Goal: Transaction & Acquisition: Book appointment/travel/reservation

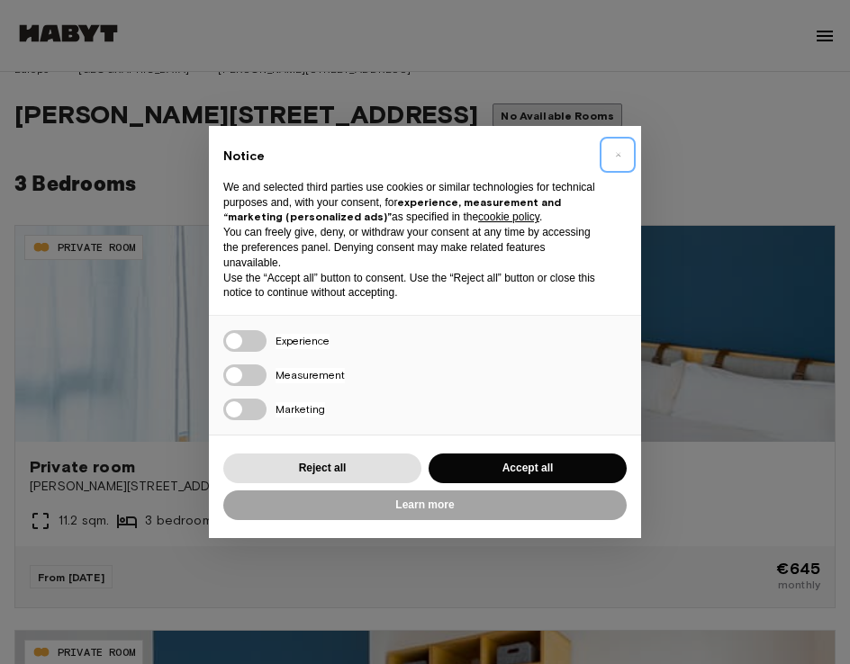
click at [621, 150] on button "×" at bounding box center [617, 154] width 29 height 29
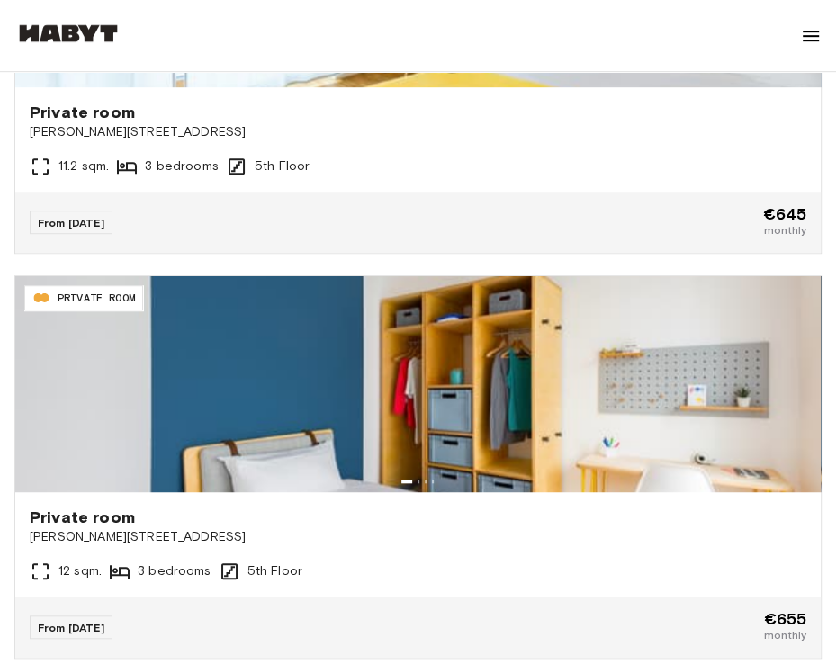
scroll to position [684, 0]
click at [621, 150] on div "Private room Georg-Voigt-Straße 15 11.2 sqm. 3 bedrooms 5th Floor" at bounding box center [418, 139] width 806 height 104
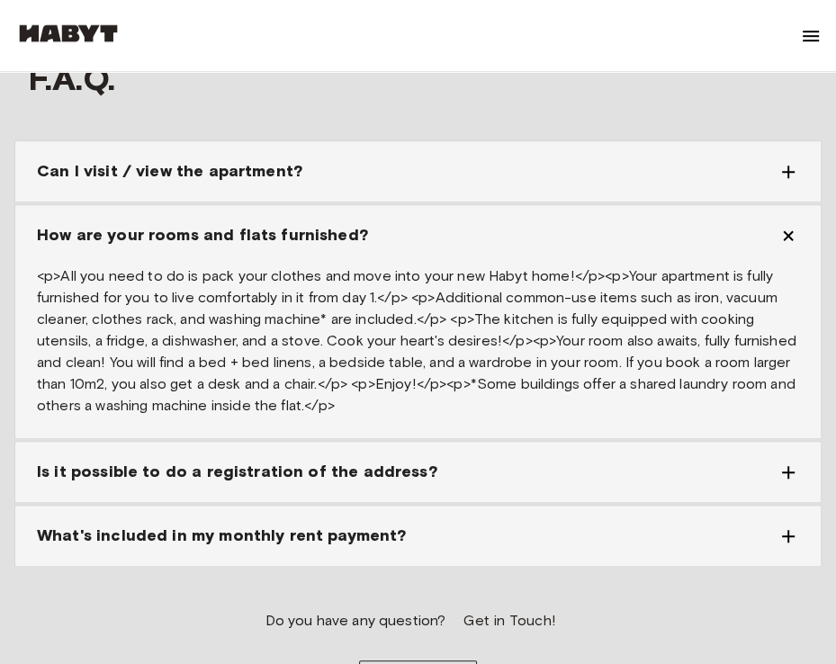
scroll to position [4904, 0]
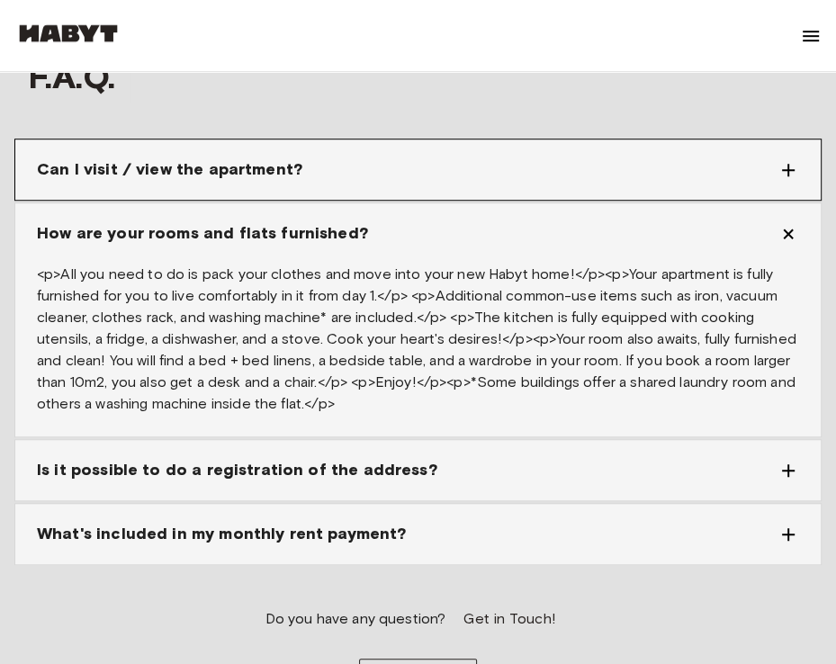
click at [576, 158] on div "Can I visit / view the apartment?" at bounding box center [407, 170] width 741 height 24
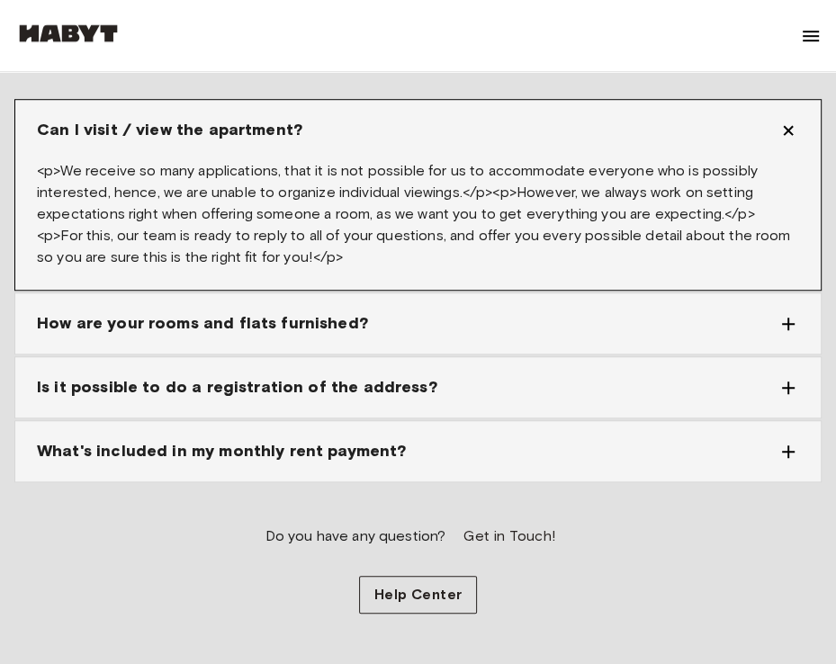
scroll to position [4944, 0]
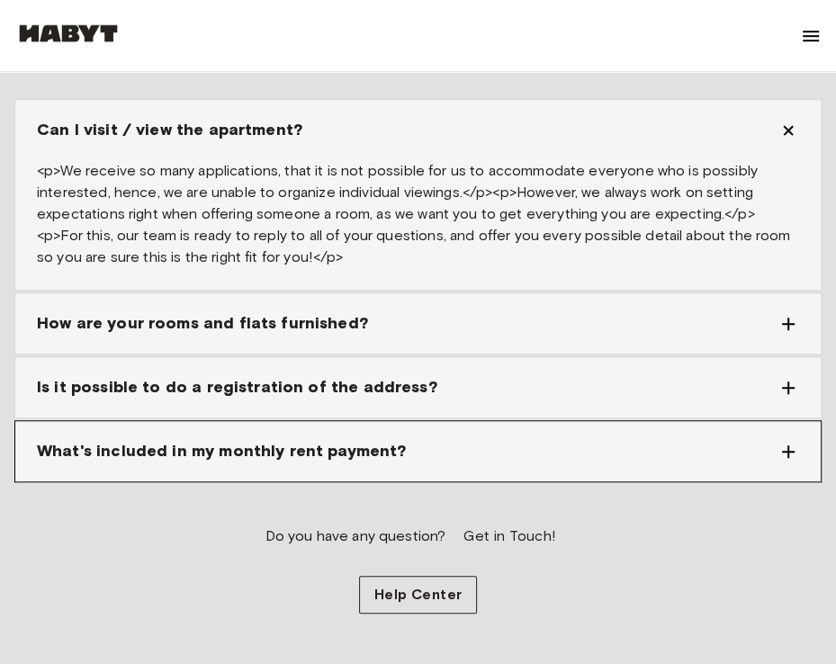
click at [487, 421] on div "What's included in my monthly rent payment?" at bounding box center [418, 451] width 806 height 60
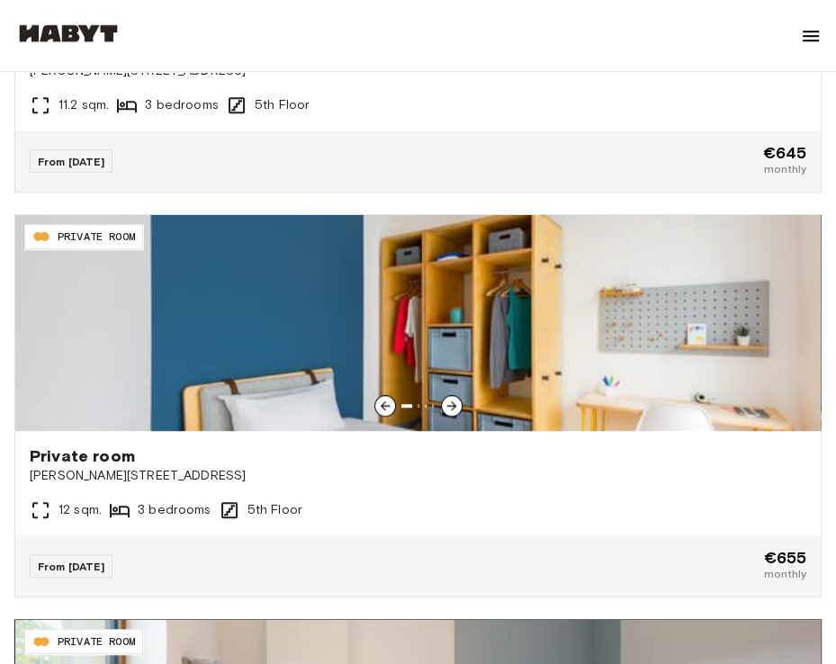
scroll to position [745, 0]
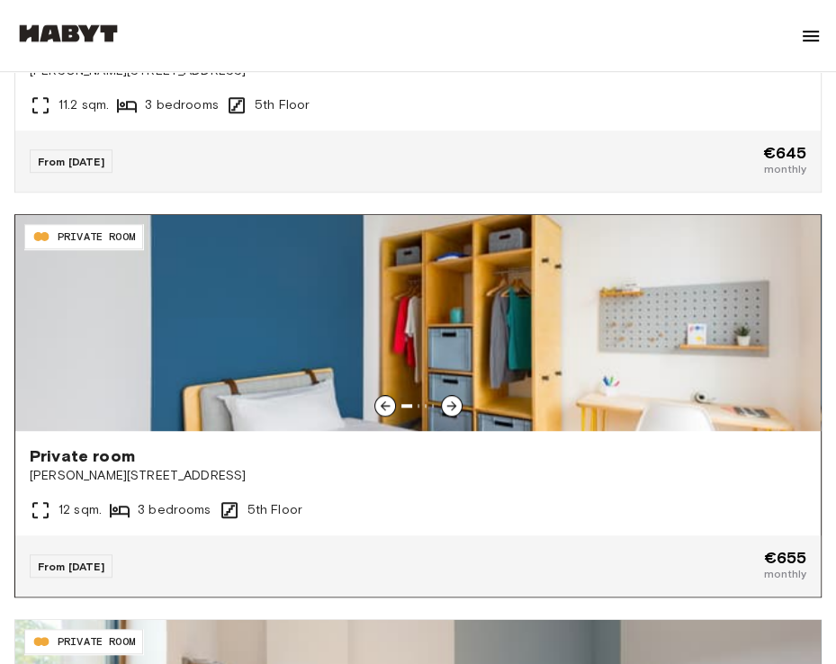
click at [605, 341] on img at bounding box center [418, 323] width 806 height 216
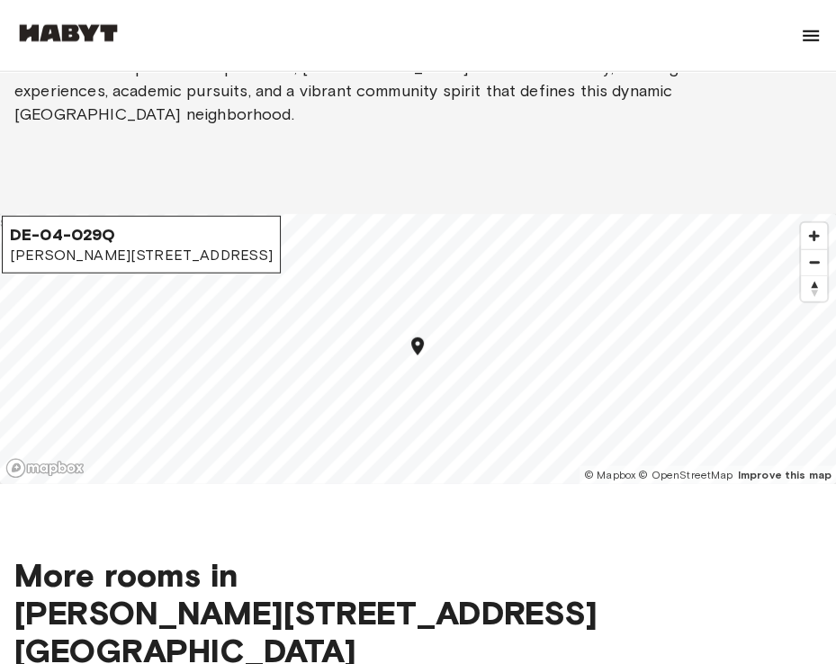
scroll to position [2585, 0]
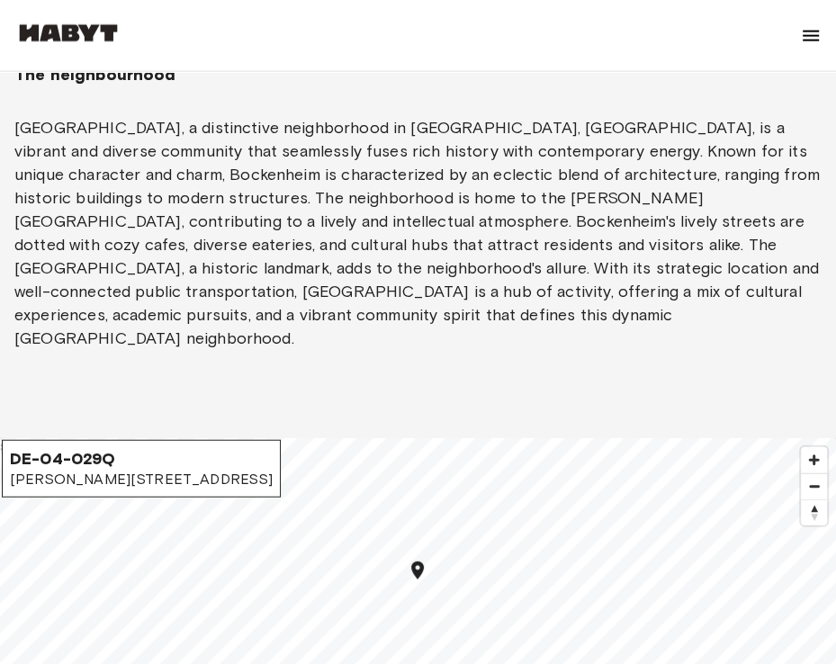
click at [807, 43] on img at bounding box center [811, 36] width 22 height 22
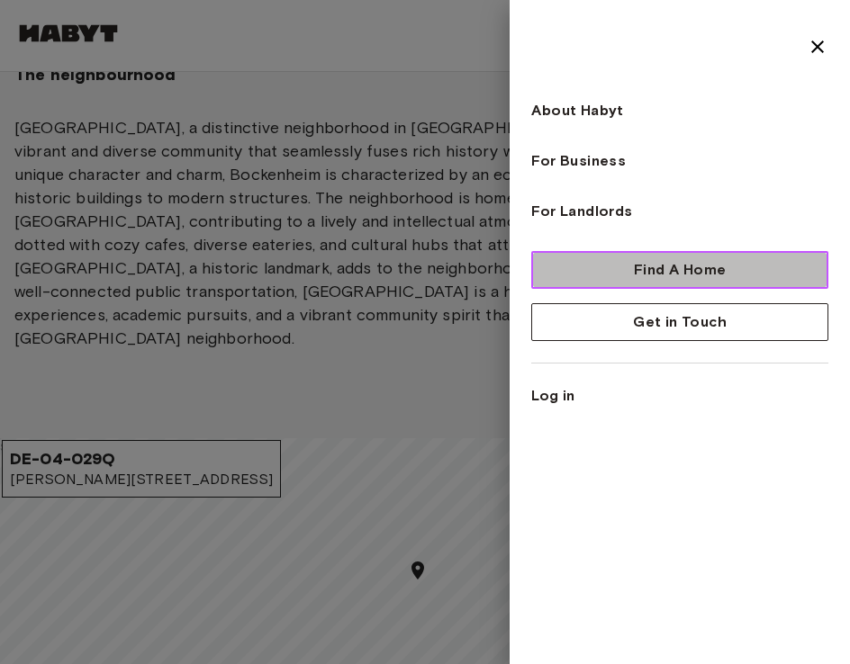
click at [647, 270] on span "Find A Home" at bounding box center [680, 270] width 92 height 22
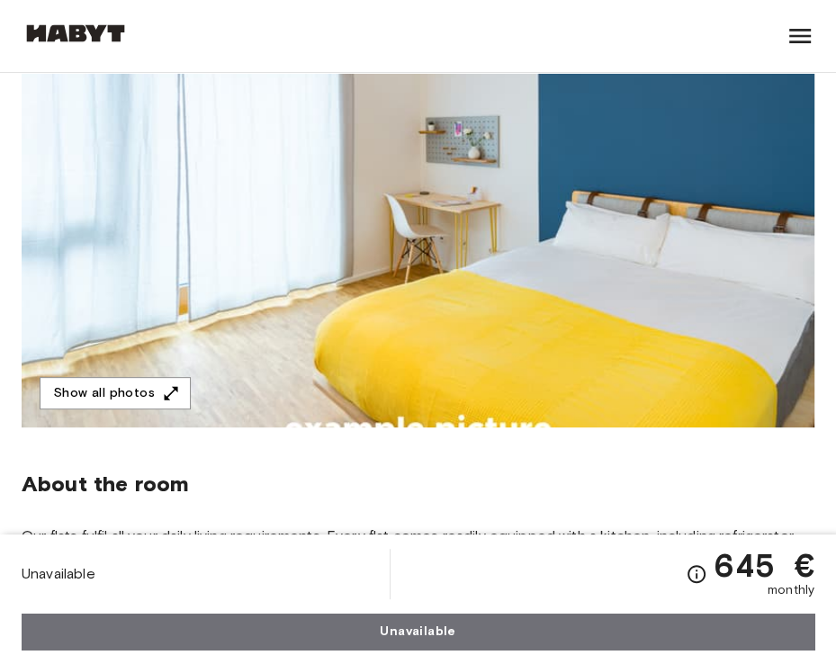
scroll to position [259, 0]
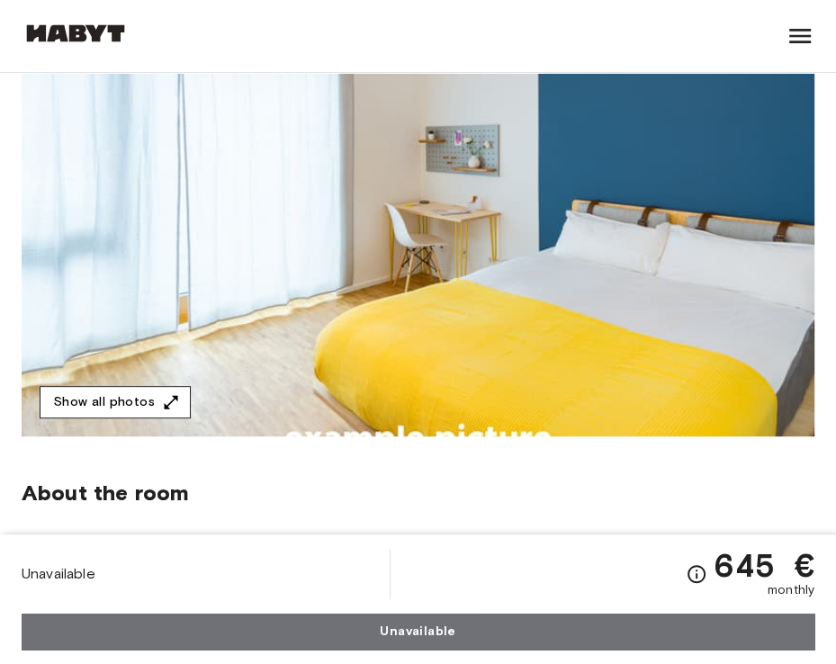
click at [149, 401] on button "Show all photos" at bounding box center [115, 402] width 151 height 33
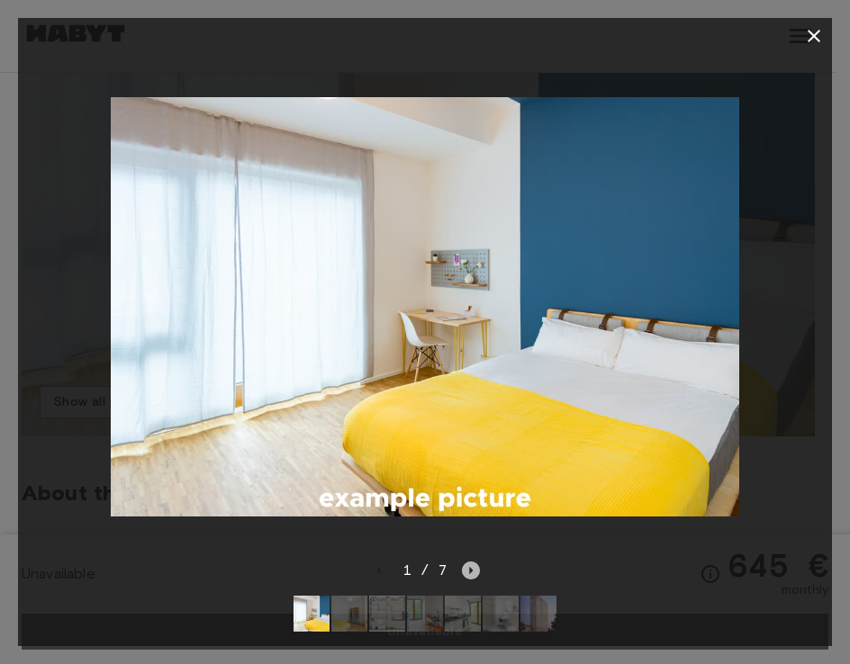
click at [470, 563] on icon "Next image" at bounding box center [471, 571] width 18 height 18
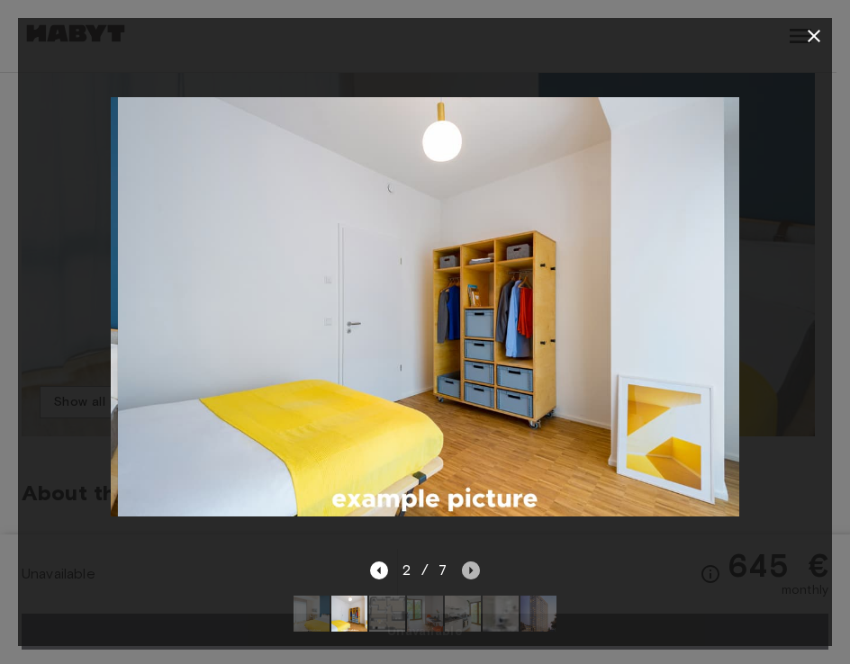
click at [470, 563] on icon "Next image" at bounding box center [471, 571] width 18 height 18
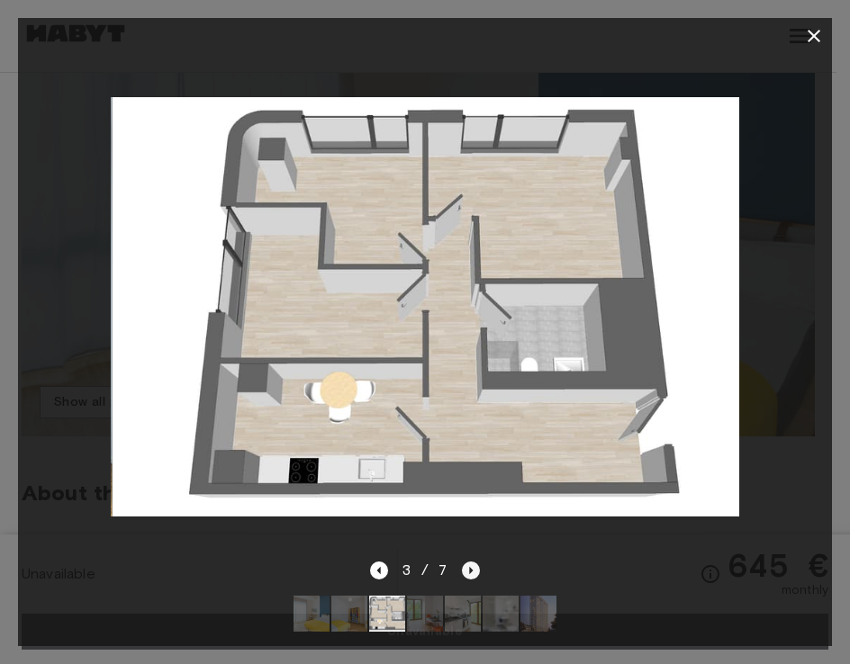
click at [470, 563] on icon "Next image" at bounding box center [471, 571] width 18 height 18
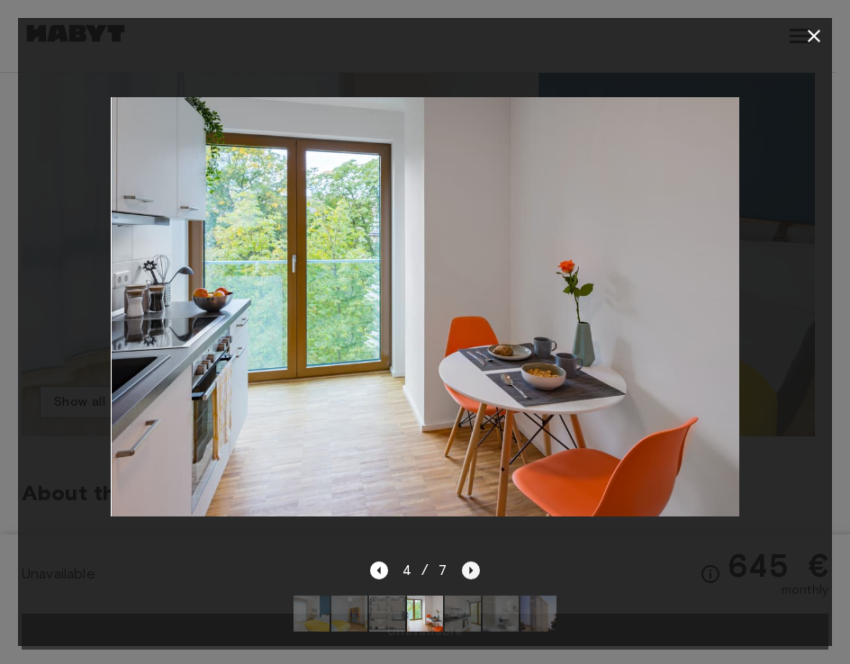
click at [470, 563] on icon "Next image" at bounding box center [471, 571] width 18 height 18
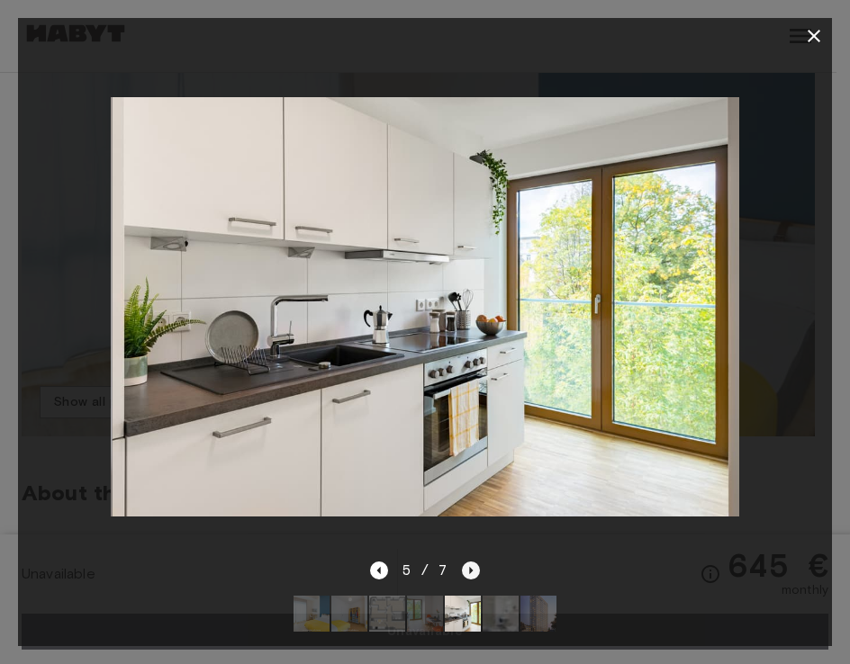
click at [470, 563] on icon "Next image" at bounding box center [471, 571] width 18 height 18
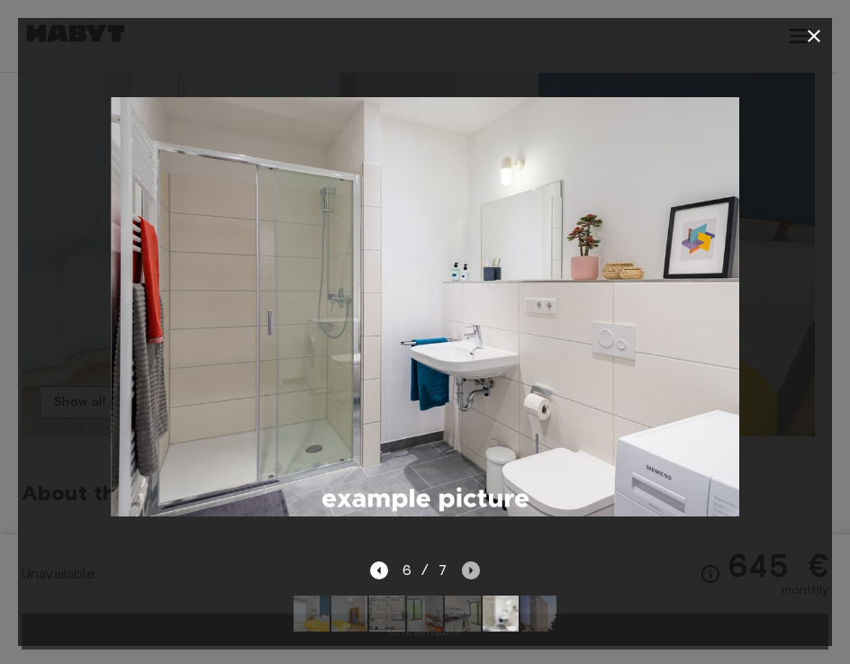
click at [470, 563] on icon "Next image" at bounding box center [471, 571] width 18 height 18
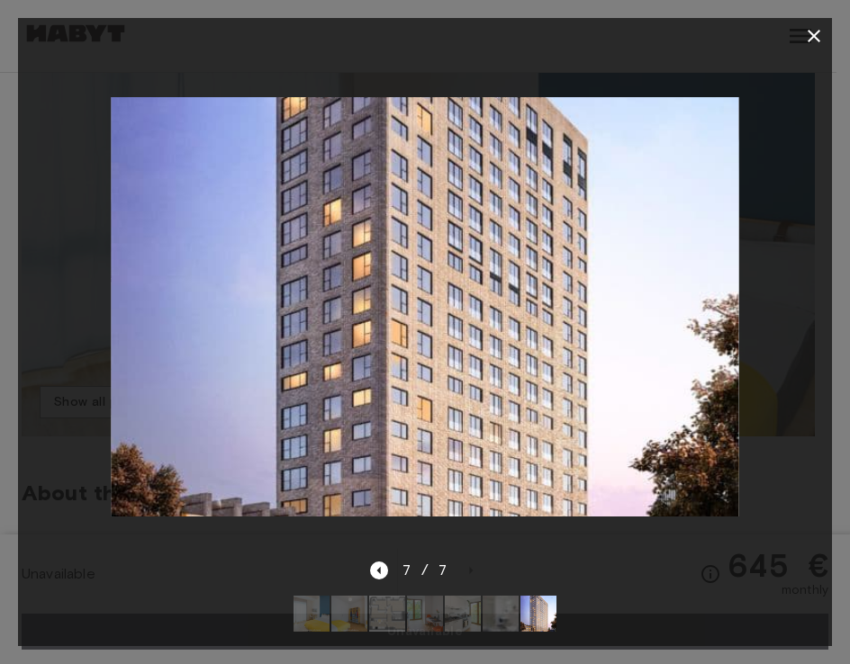
click at [816, 37] on icon "button" at bounding box center [814, 36] width 13 height 13
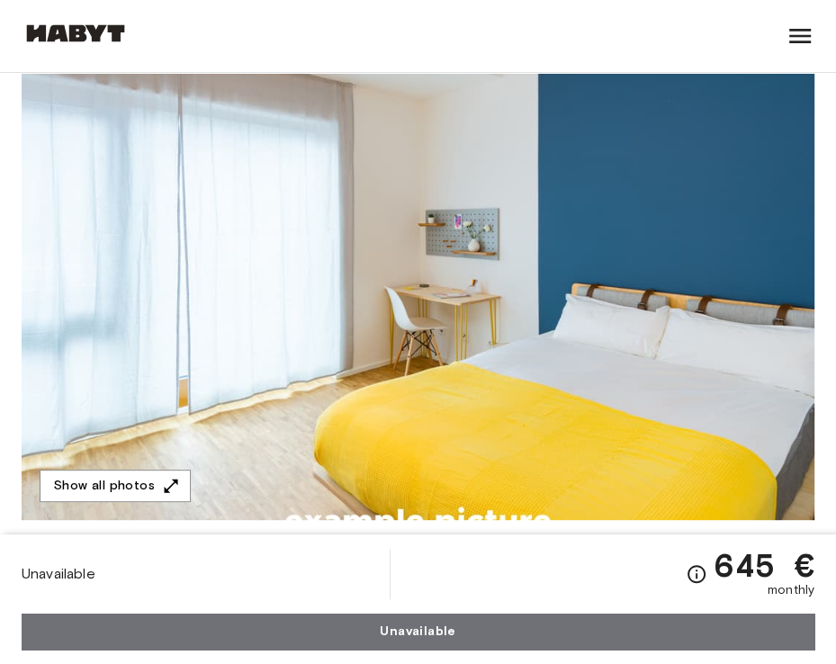
scroll to position [0, 0]
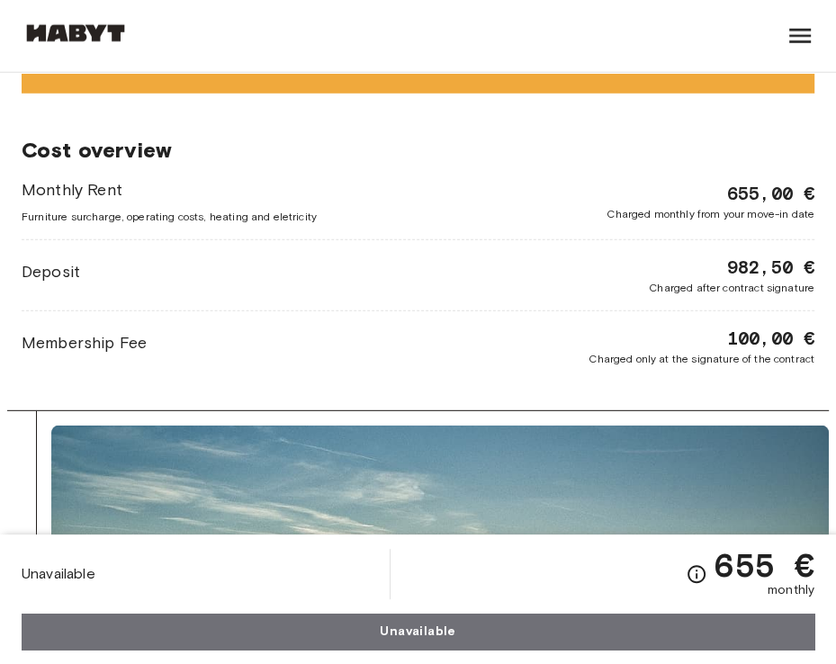
scroll to position [3089, 0]
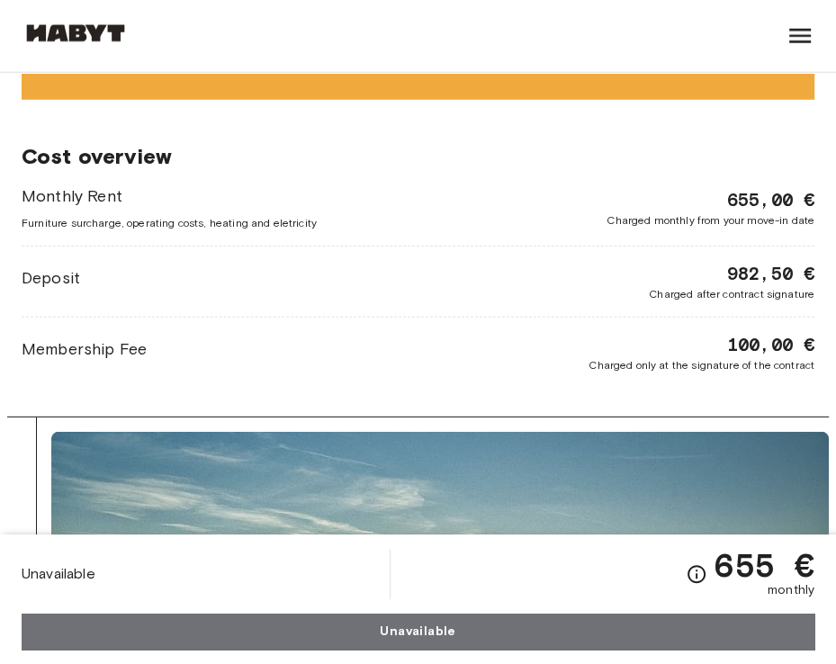
click at [792, 218] on span "Charged monthly from your move-in date" at bounding box center [711, 220] width 208 height 16
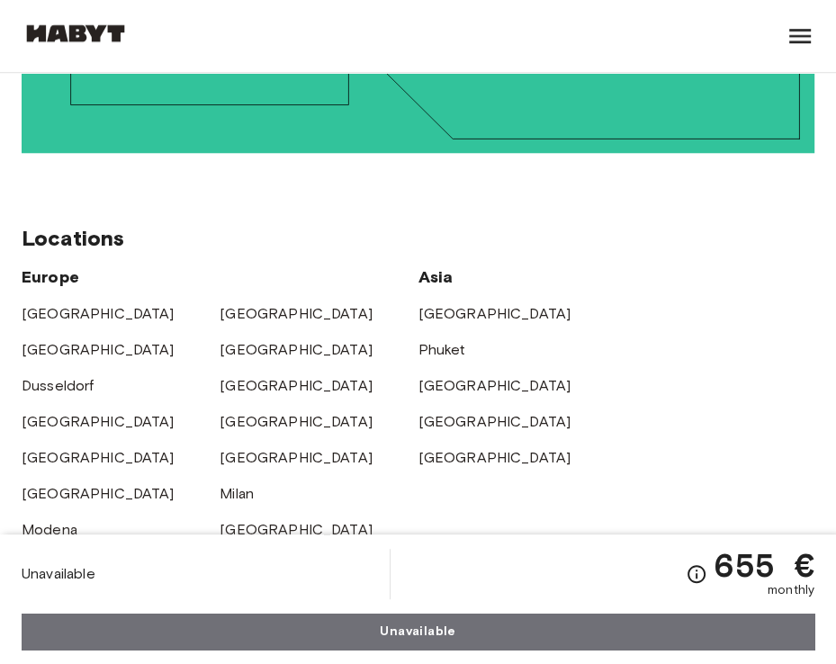
scroll to position [5169, 0]
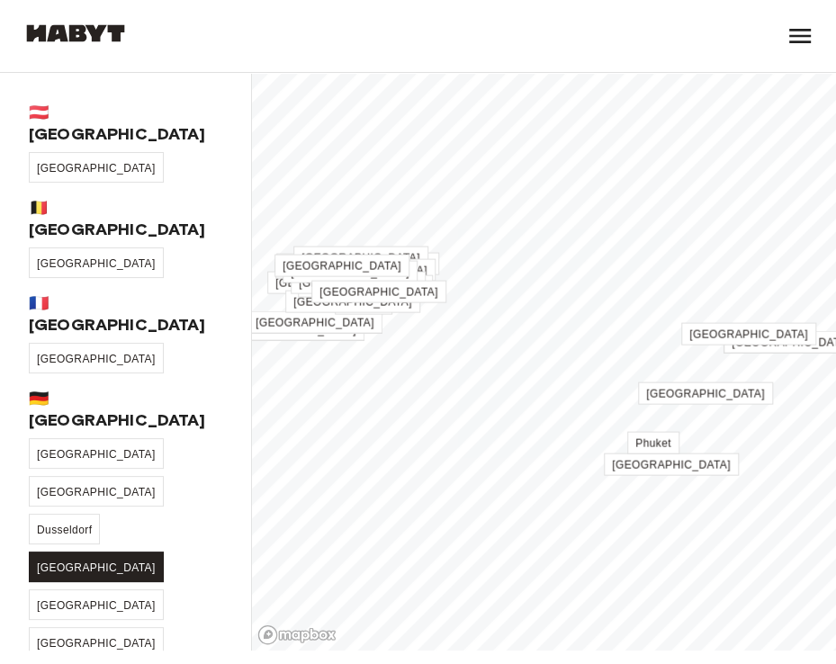
click at [123, 562] on span "[GEOGRAPHIC_DATA]" at bounding box center [96, 568] width 119 height 13
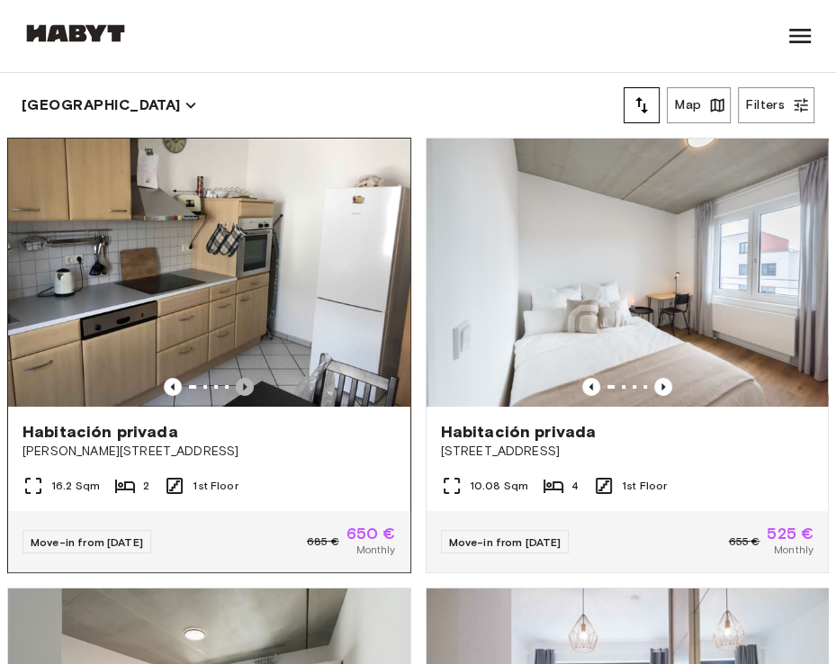
click at [236, 382] on icon "Previous image" at bounding box center [245, 387] width 18 height 18
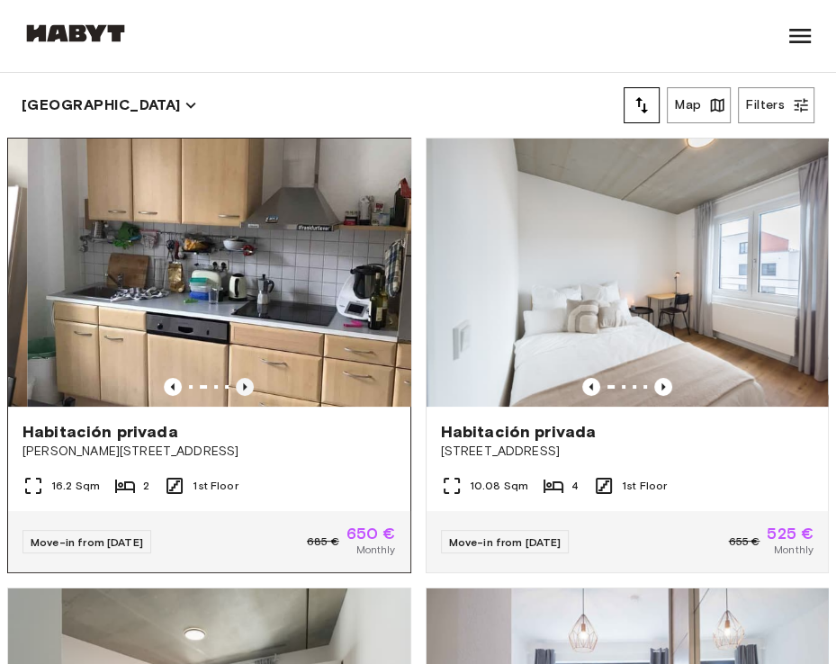
click at [236, 382] on icon "Previous image" at bounding box center [245, 387] width 18 height 18
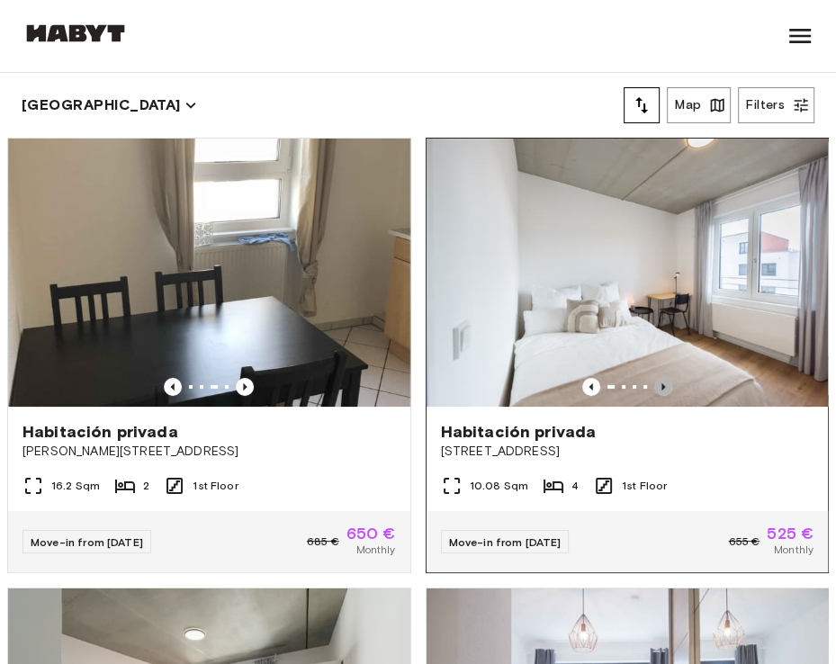
click at [654, 379] on icon "Previous image" at bounding box center [663, 387] width 18 height 18
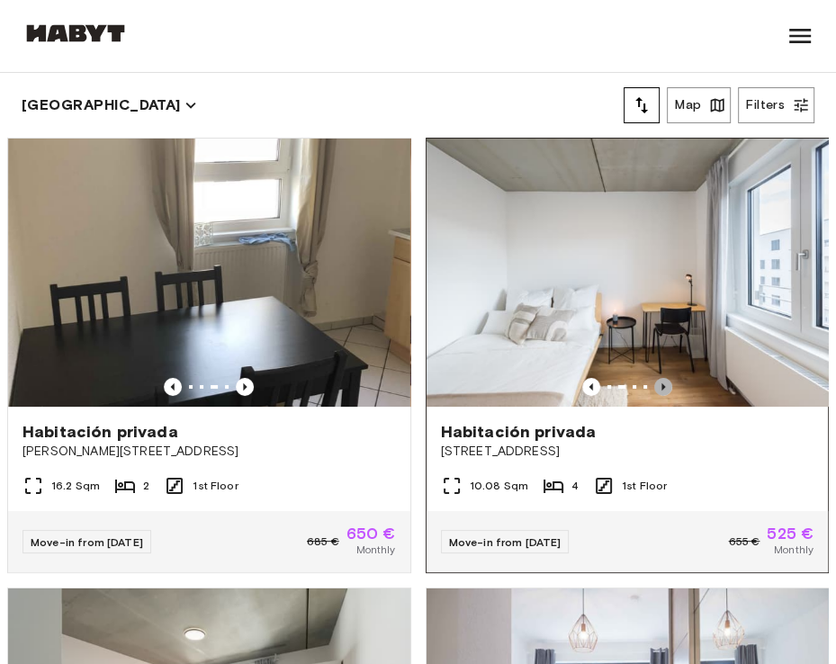
click at [654, 379] on icon "Previous image" at bounding box center [663, 387] width 18 height 18
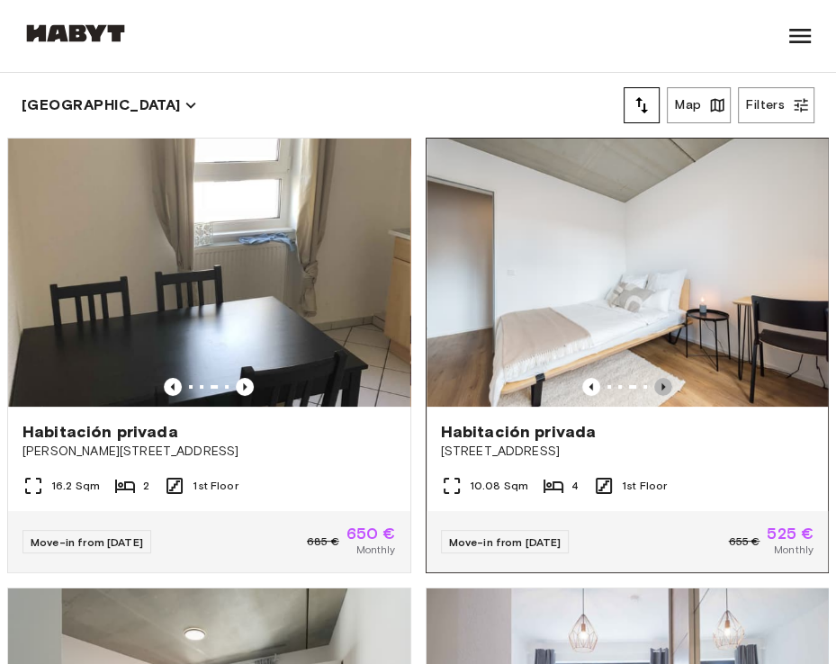
click at [654, 379] on icon "Previous image" at bounding box center [663, 387] width 18 height 18
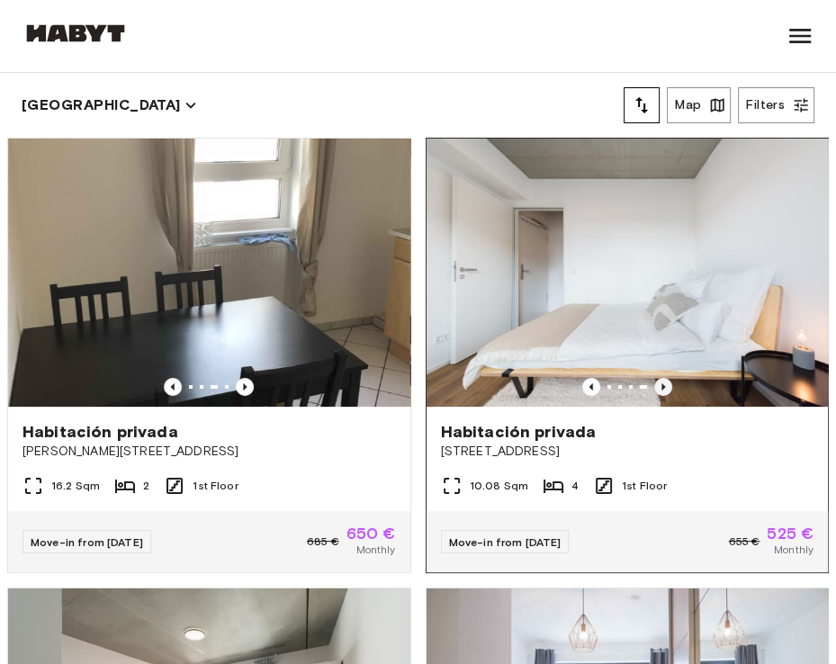
click at [654, 379] on icon "Previous image" at bounding box center [663, 387] width 18 height 18
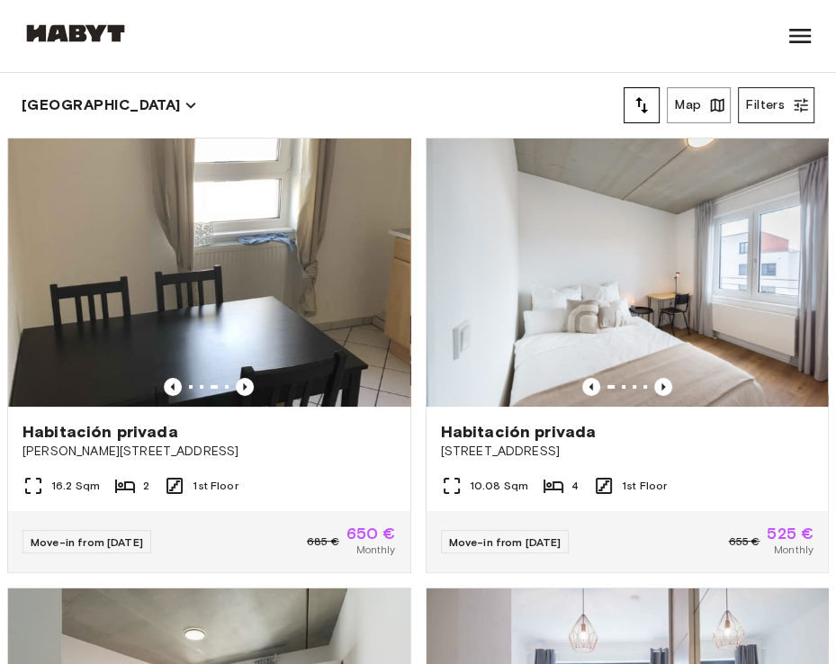
click at [786, 97] on button "Filters" at bounding box center [776, 105] width 77 height 36
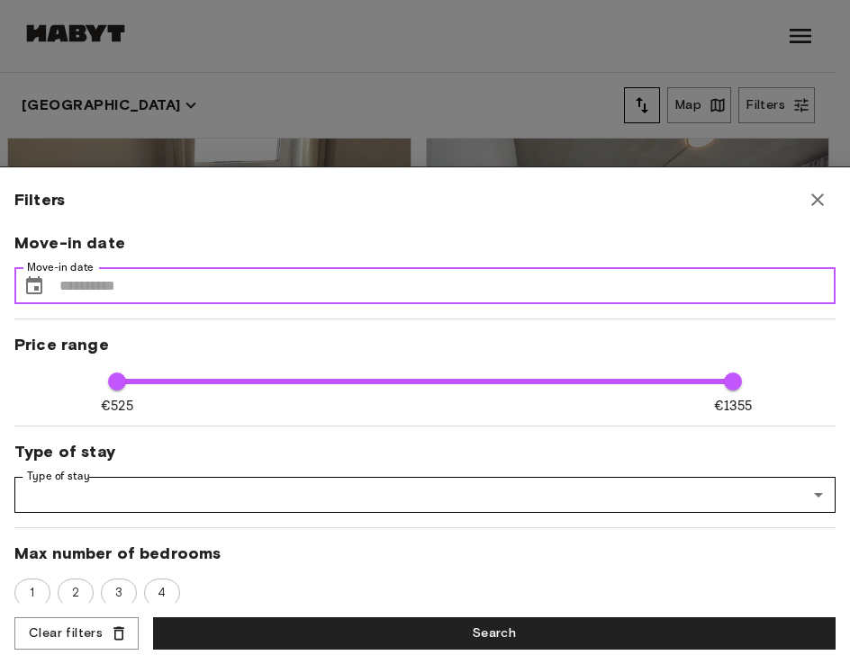
click at [297, 275] on input "Move-in date" at bounding box center [447, 286] width 776 height 36
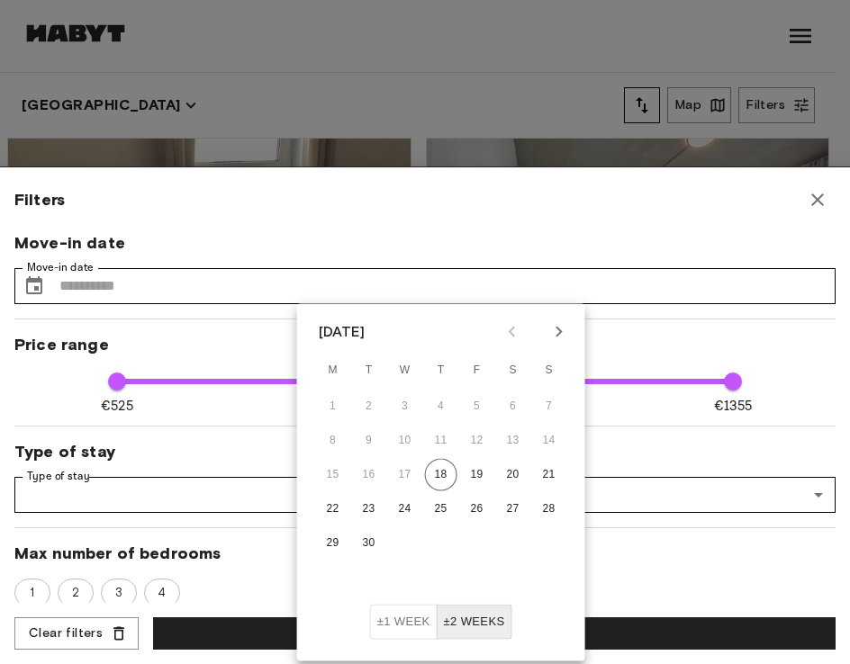
click at [552, 331] on icon "Next month" at bounding box center [559, 332] width 22 height 22
click at [555, 336] on icon "Next month" at bounding box center [559, 332] width 22 height 22
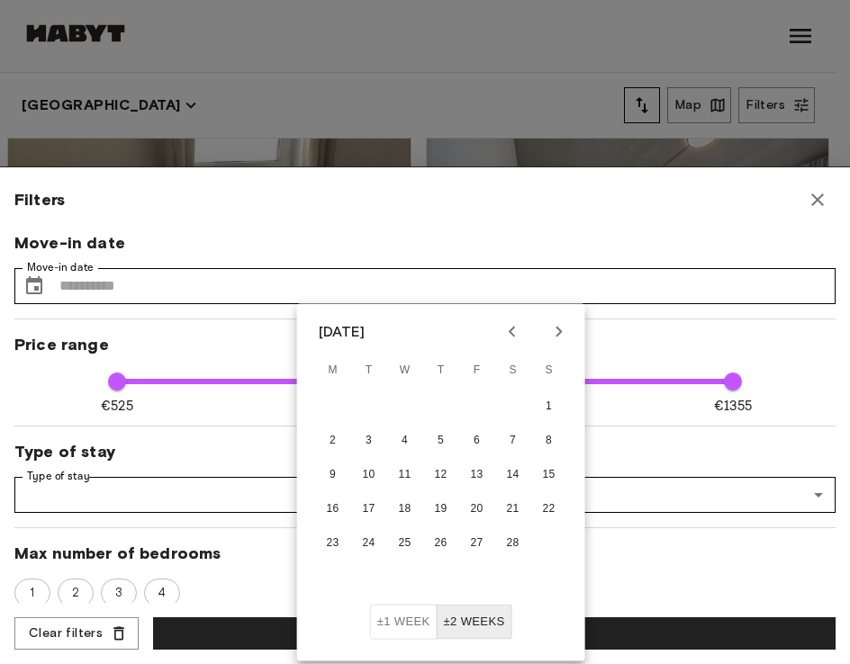
click at [555, 336] on icon "Next month" at bounding box center [559, 332] width 22 height 22
click at [555, 404] on button "1" at bounding box center [549, 407] width 32 height 32
type input "**********"
type input "****"
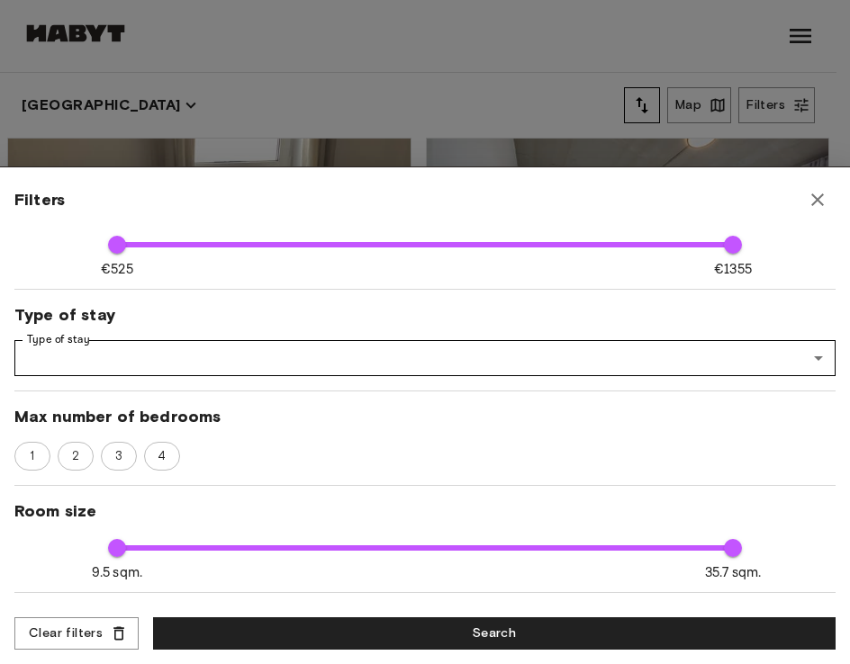
scroll to position [140, 0]
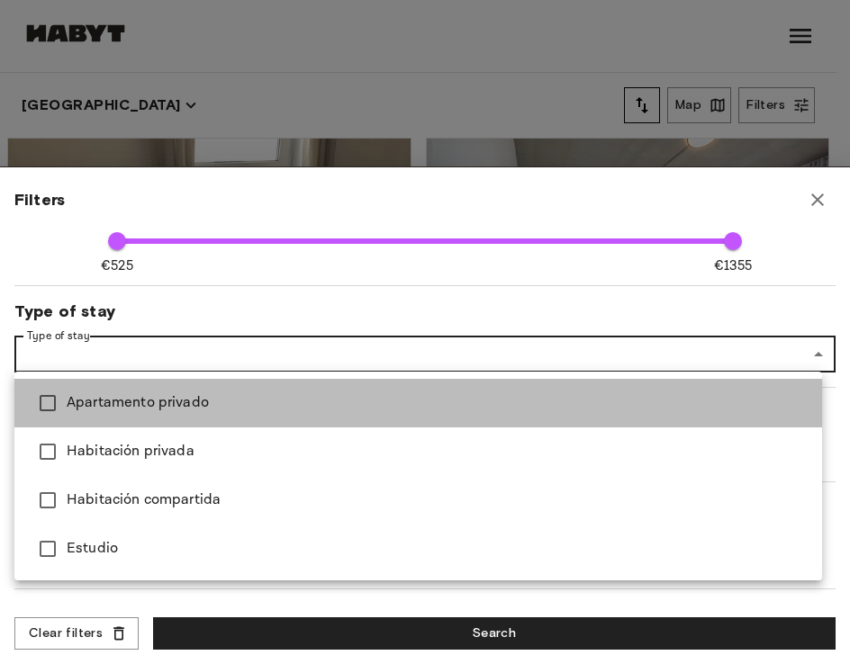
click at [310, 409] on span "Apartamento privado" at bounding box center [437, 403] width 741 height 22
type input "**********"
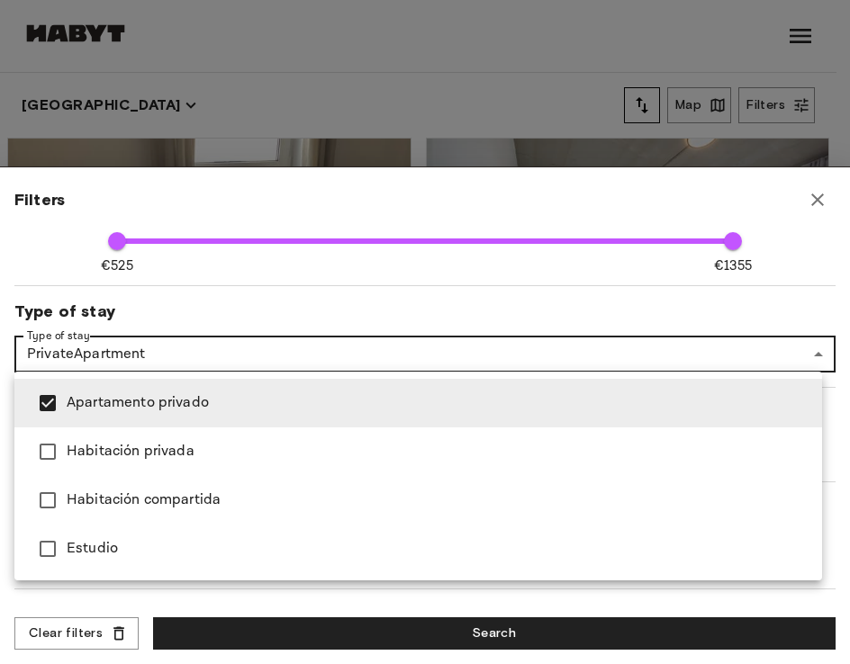
click at [589, 312] on div at bounding box center [425, 332] width 850 height 664
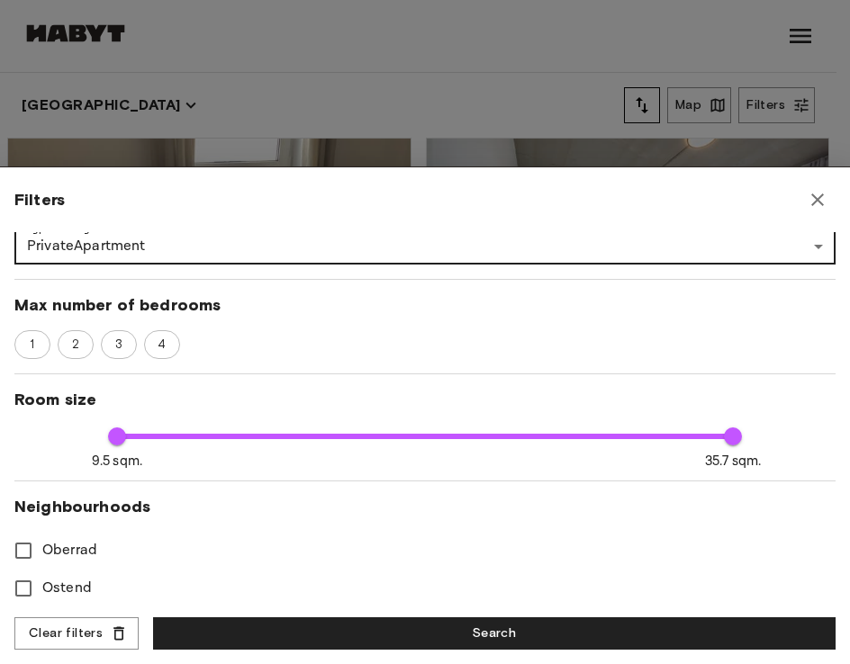
scroll to position [256, 0]
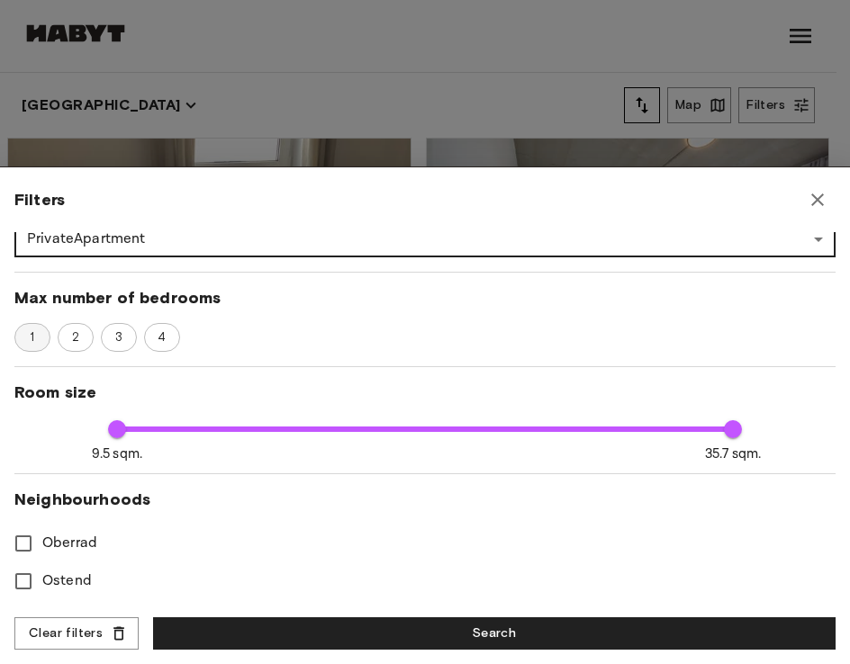
click at [45, 336] on div "1" at bounding box center [32, 337] width 36 height 29
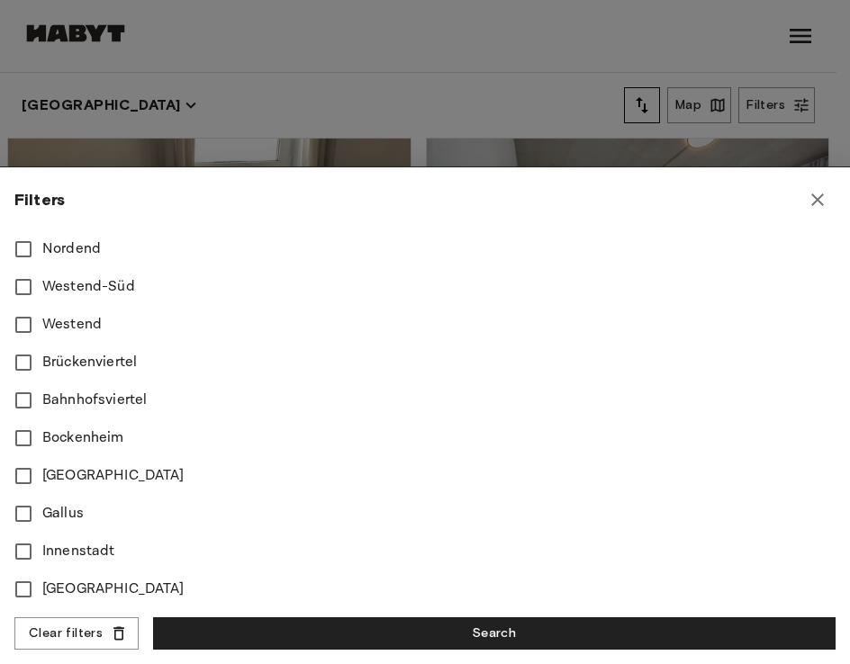
scroll to position [643, 0]
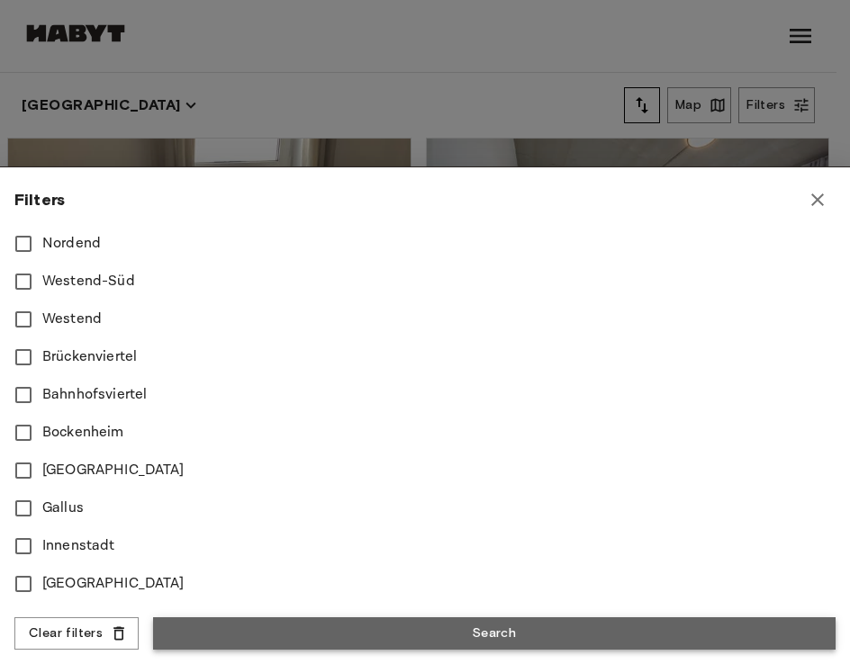
click at [280, 624] on button "Search" at bounding box center [494, 634] width 682 height 33
type input "****"
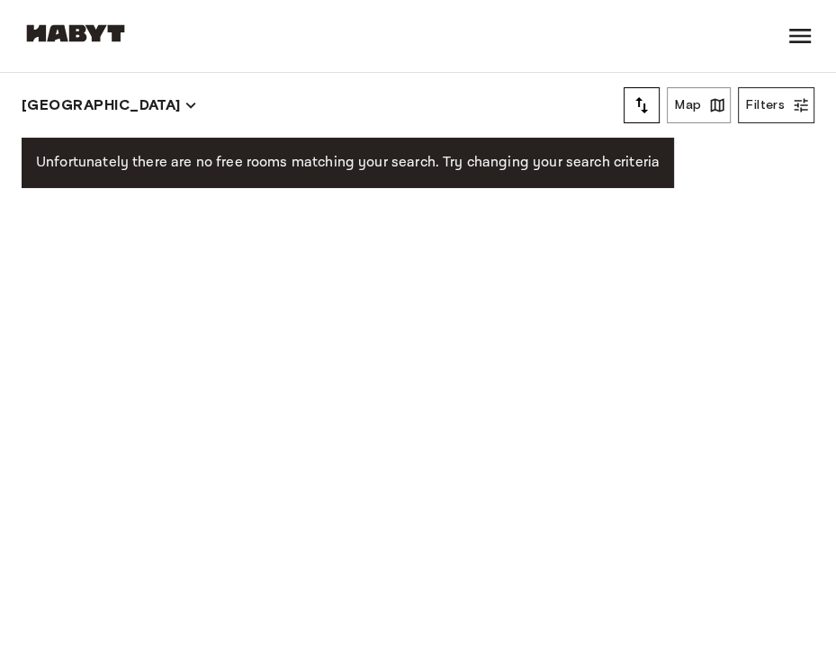
click at [771, 95] on button "Filters" at bounding box center [776, 105] width 77 height 36
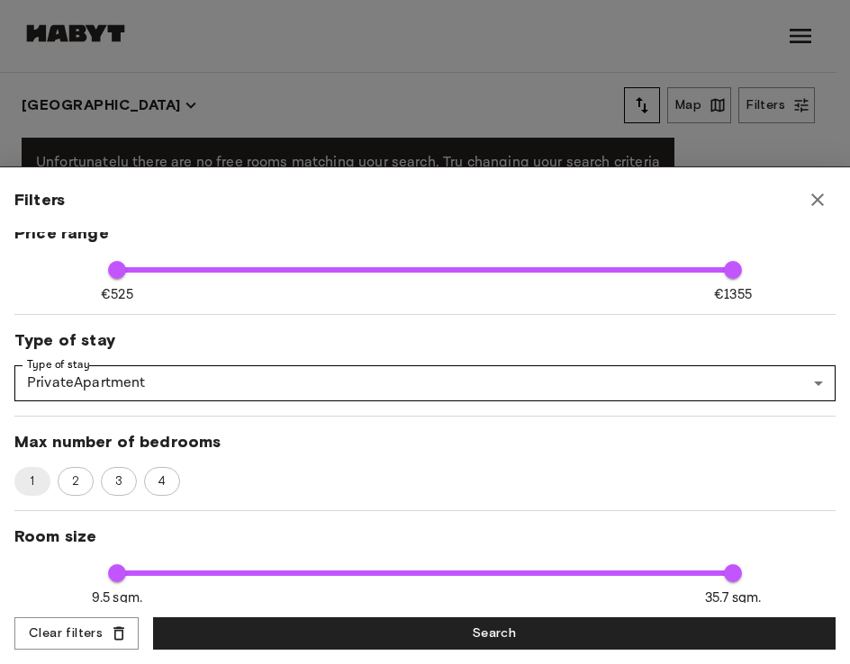
scroll to position [130, 0]
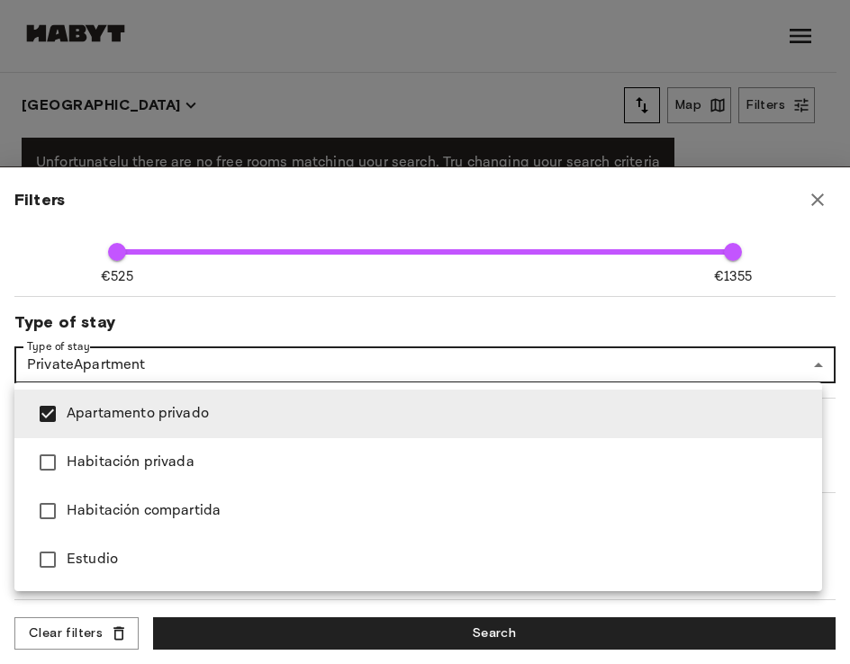
click at [155, 420] on span "Apartamento privado" at bounding box center [437, 414] width 741 height 22
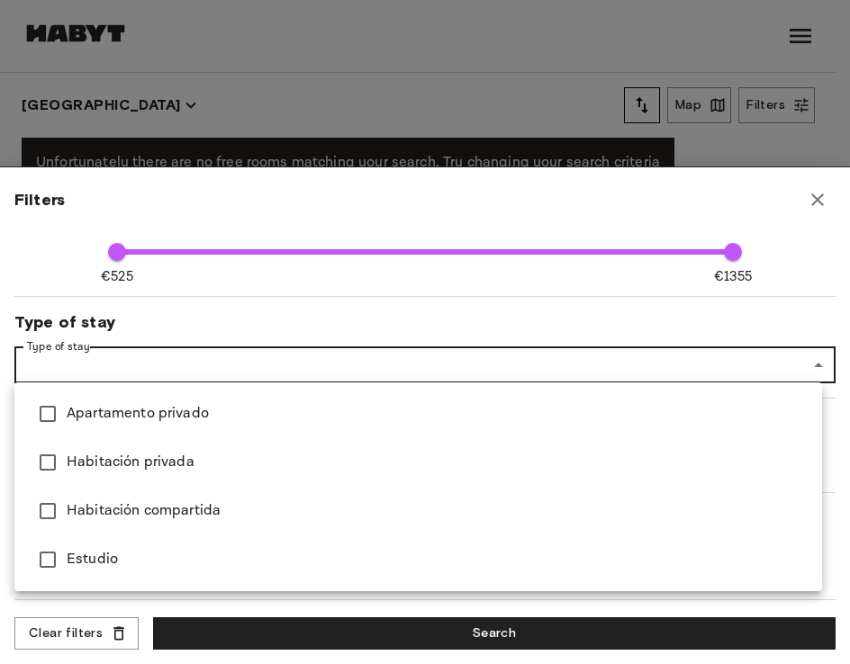
click at [418, 304] on div at bounding box center [425, 332] width 850 height 664
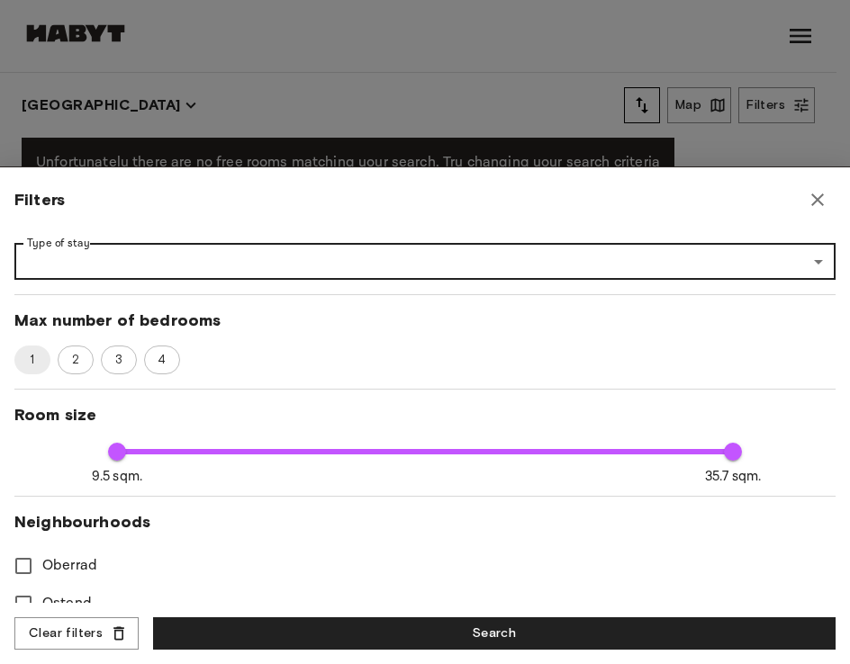
scroll to position [222, 0]
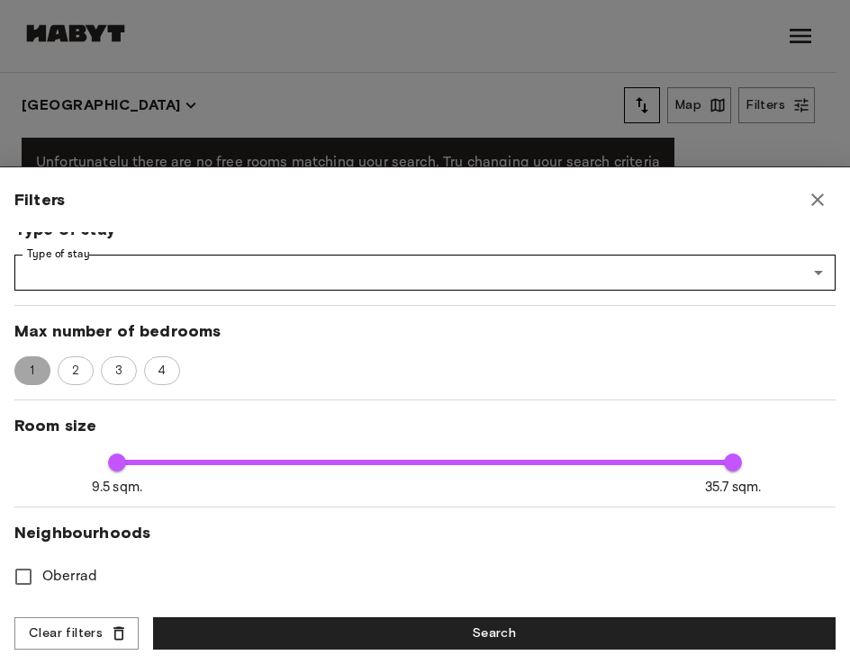
click at [45, 368] on span "1" at bounding box center [32, 371] width 26 height 18
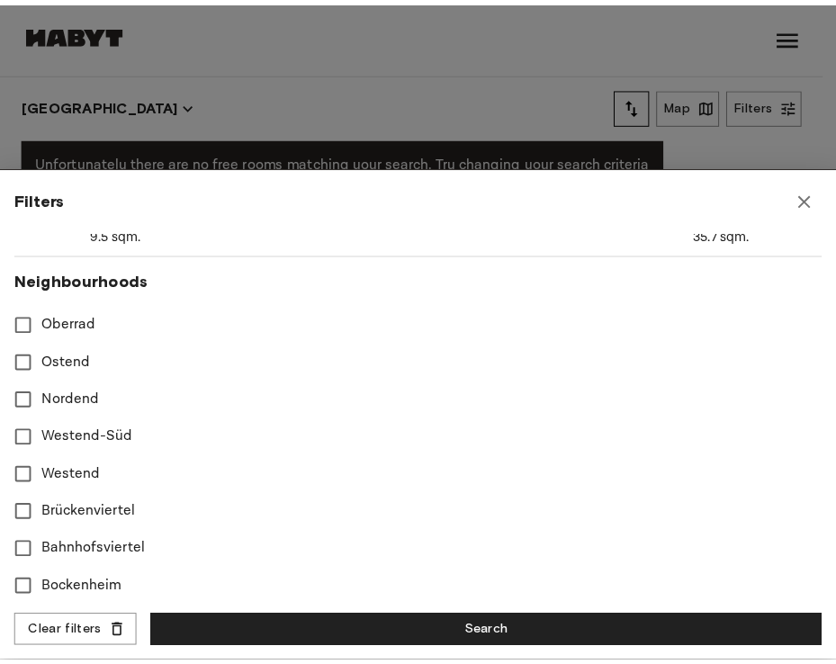
scroll to position [481, 0]
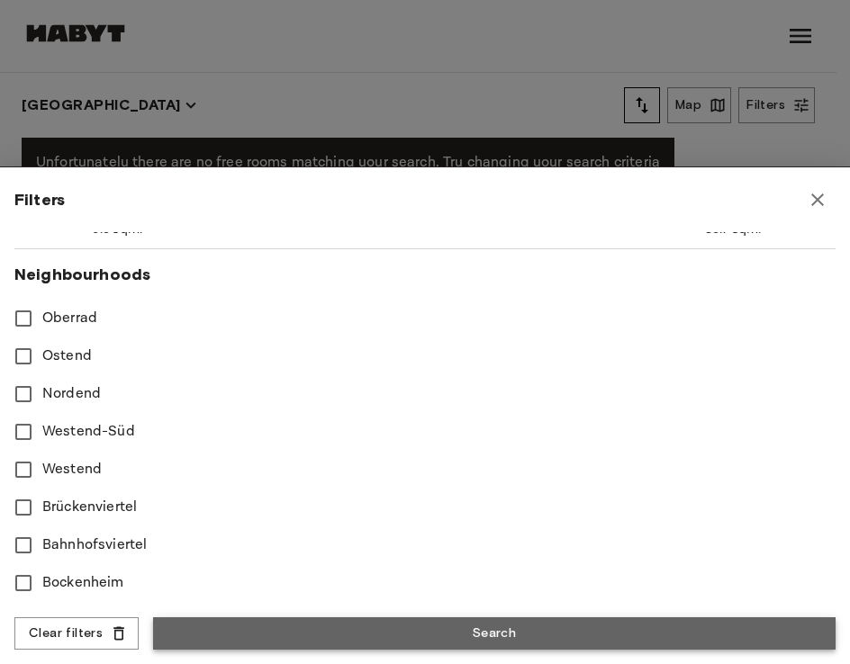
click at [389, 629] on button "Search" at bounding box center [494, 634] width 682 height 33
type input "****"
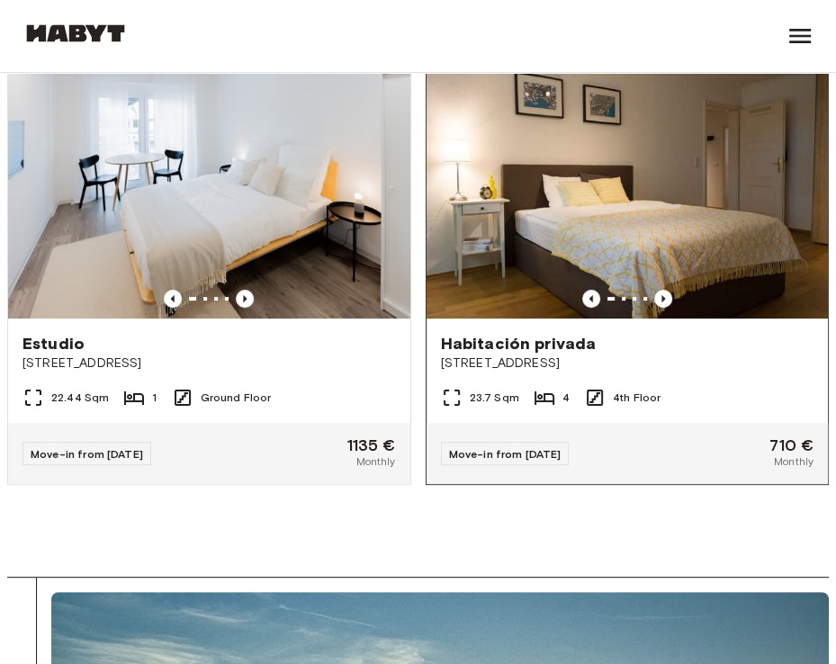
scroll to position [93, 0]
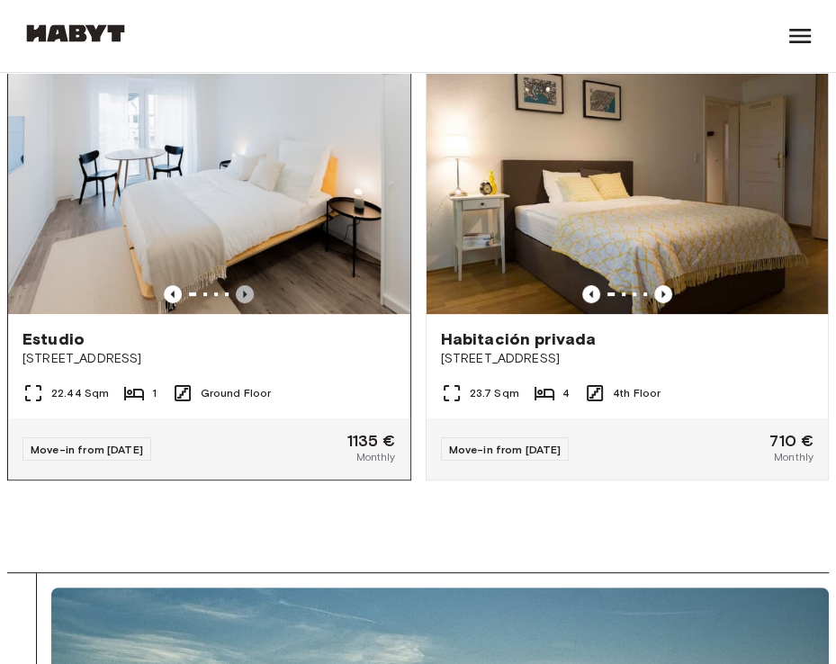
click at [241, 285] on icon "Previous image" at bounding box center [245, 294] width 18 height 18
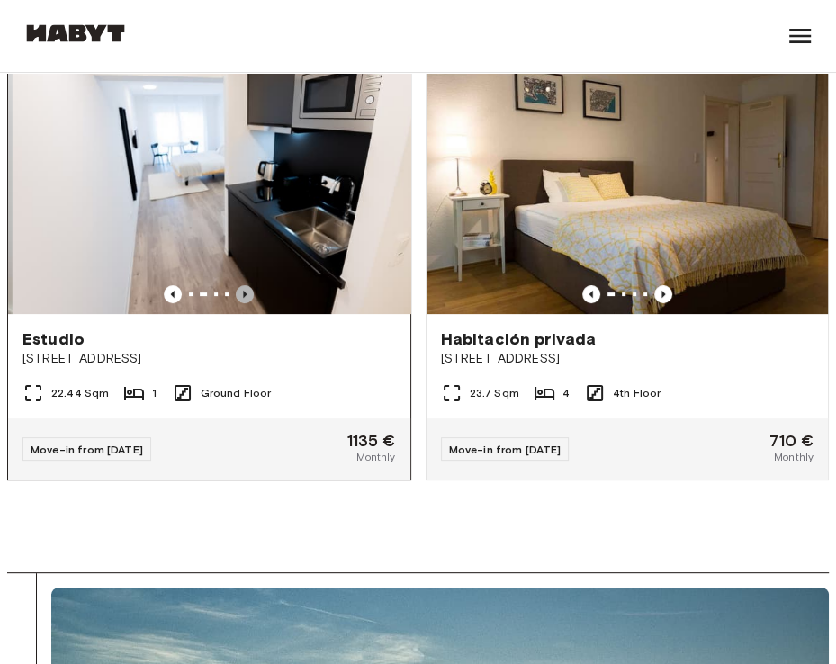
click at [241, 285] on icon "Previous image" at bounding box center [245, 294] width 18 height 18
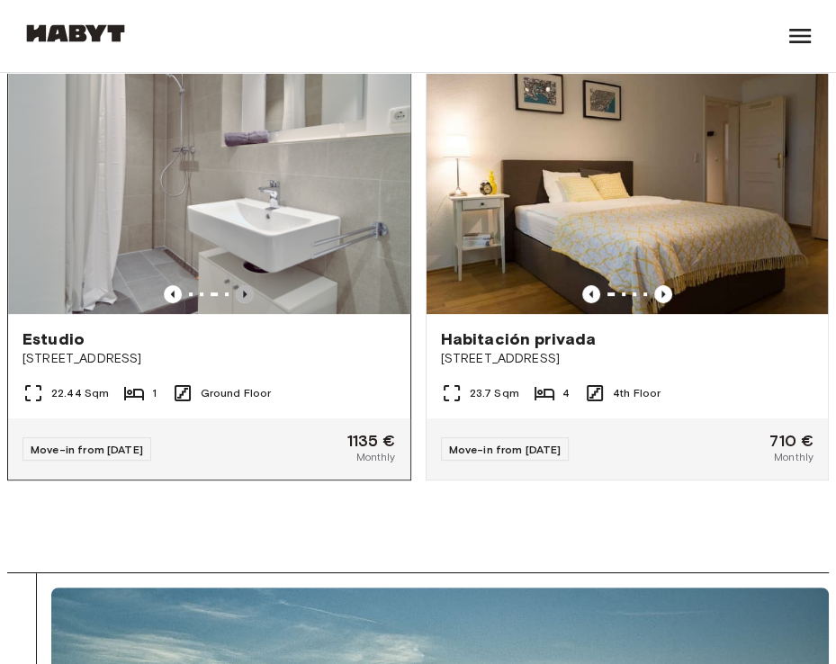
click at [241, 285] on icon "Previous image" at bounding box center [245, 294] width 18 height 18
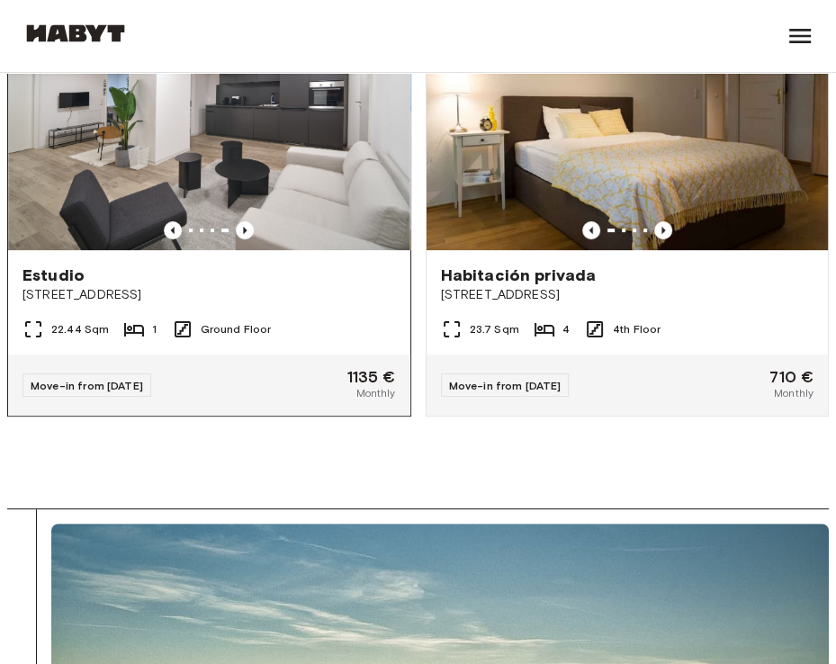
scroll to position [155, 0]
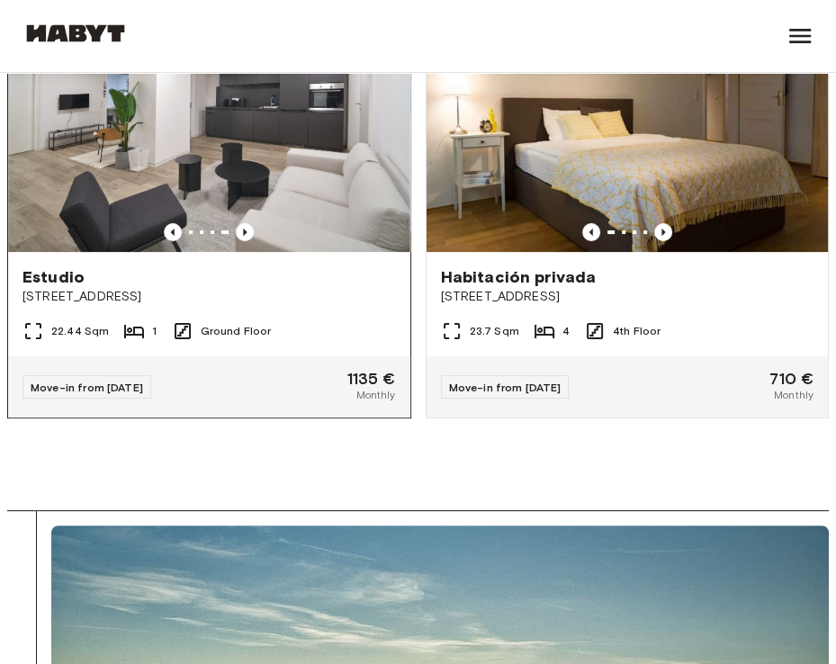
click at [274, 185] on img at bounding box center [209, 118] width 402 height 268
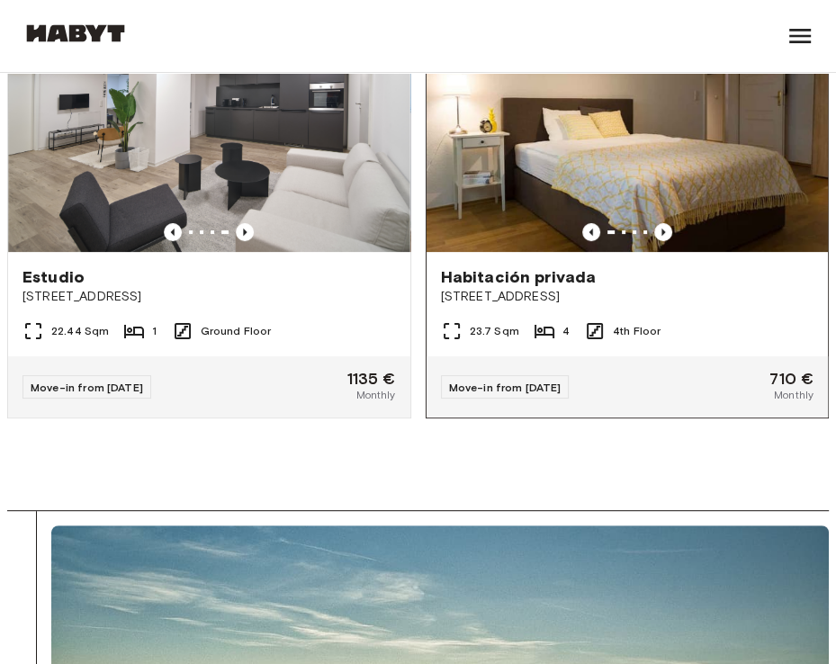
click at [607, 159] on img at bounding box center [628, 118] width 402 height 268
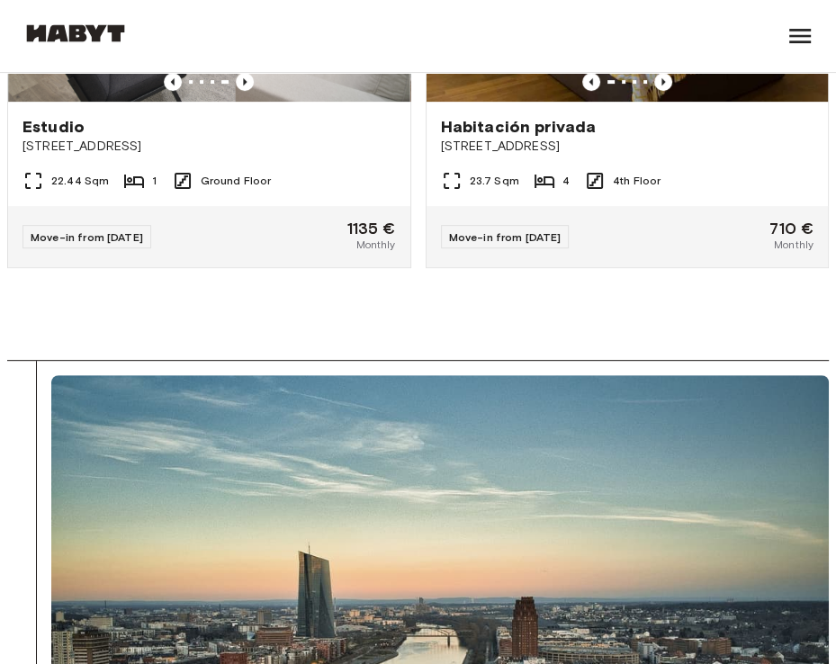
scroll to position [0, 0]
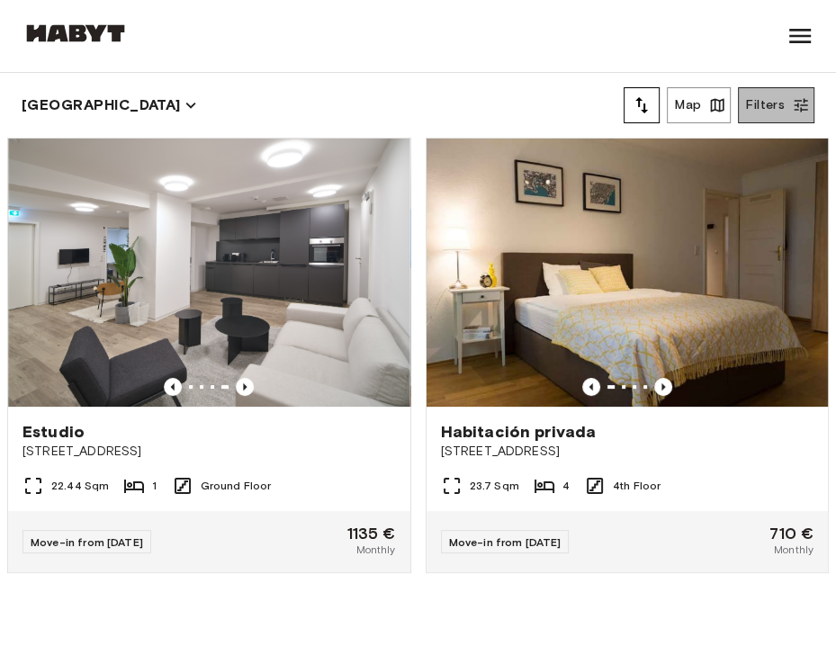
click at [780, 94] on button "Filters" at bounding box center [776, 105] width 77 height 36
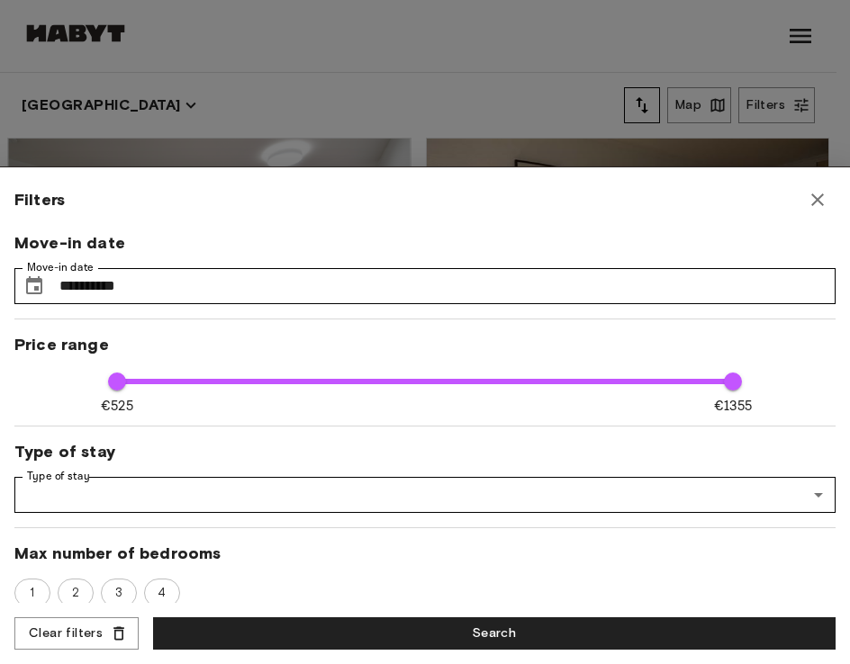
click at [464, 266] on div "**********" at bounding box center [424, 417] width 821 height 371
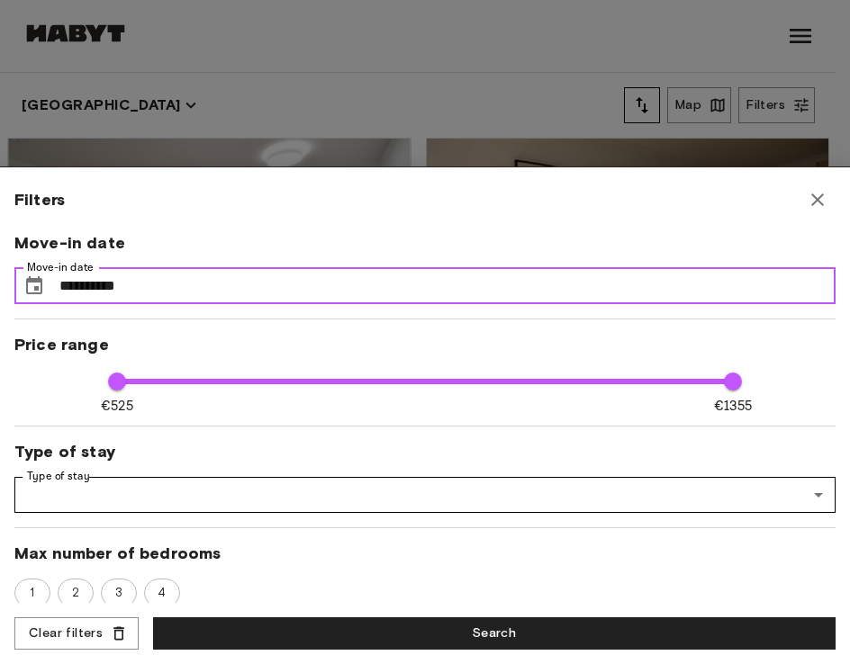
click at [418, 291] on input "**********" at bounding box center [447, 286] width 776 height 36
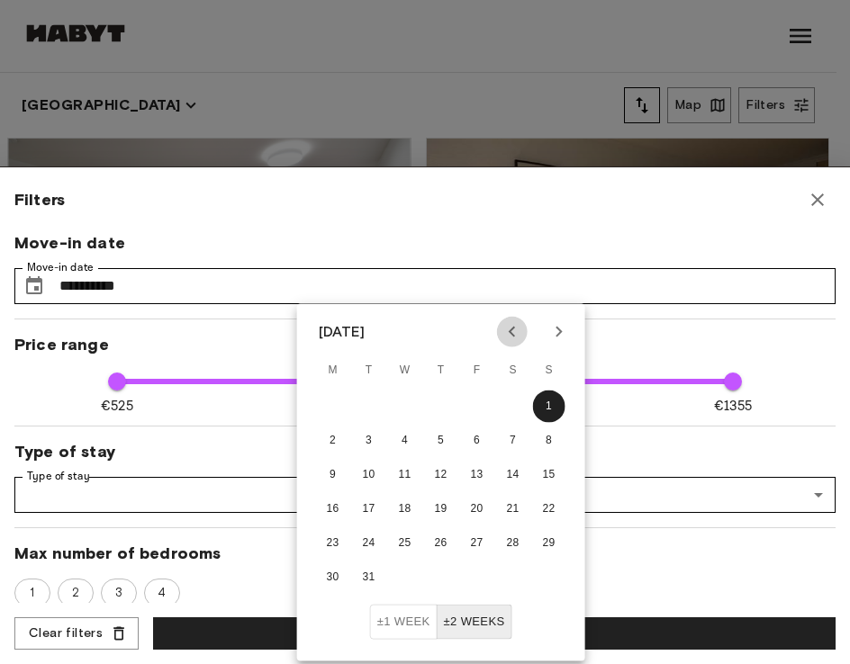
click at [511, 340] on icon "Previous month" at bounding box center [512, 332] width 22 height 22
click at [537, 408] on button "1" at bounding box center [549, 407] width 32 height 32
type input "**********"
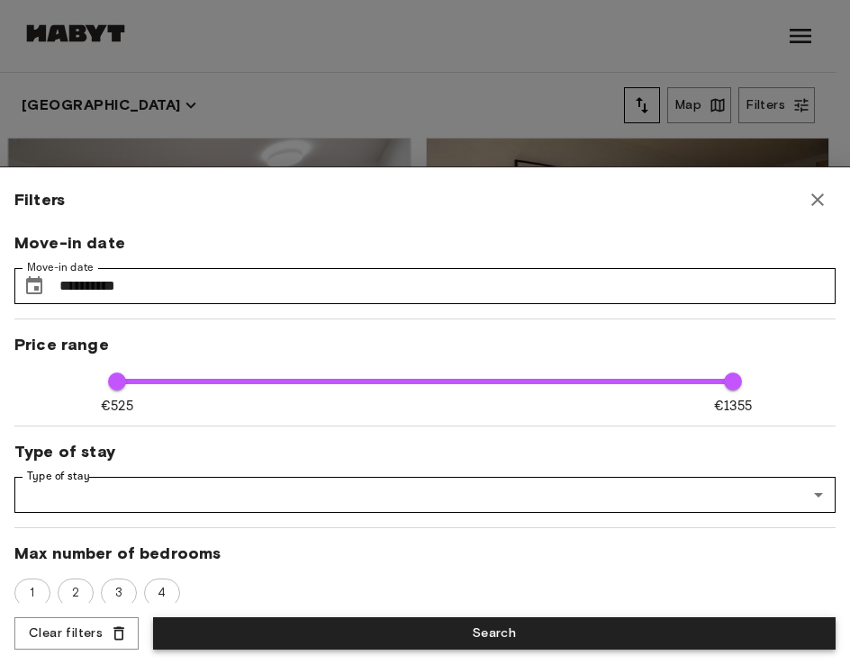
click at [451, 638] on button "Search" at bounding box center [494, 634] width 682 height 33
type input "****"
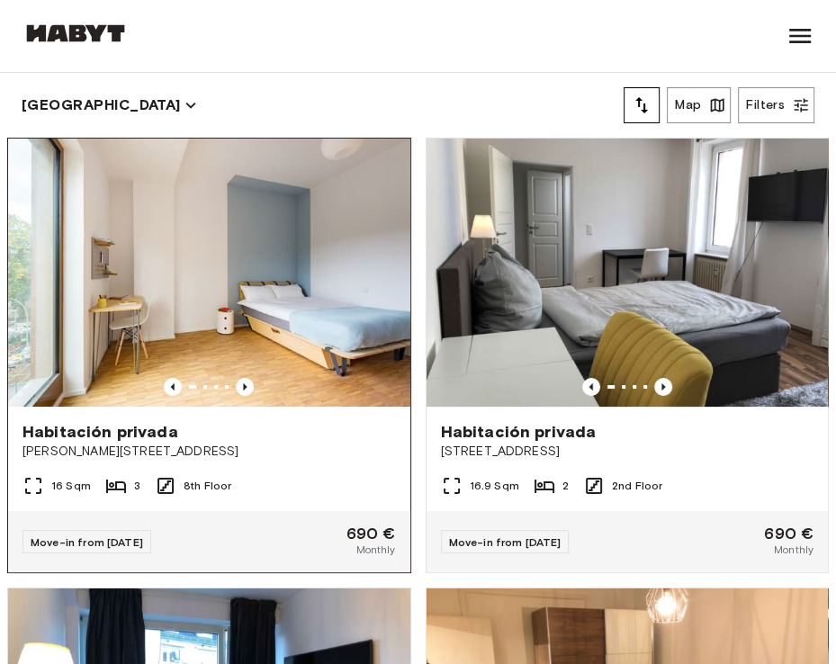
click at [232, 445] on span "[PERSON_NAME][STREET_ADDRESS]" at bounding box center [210, 452] width 374 height 18
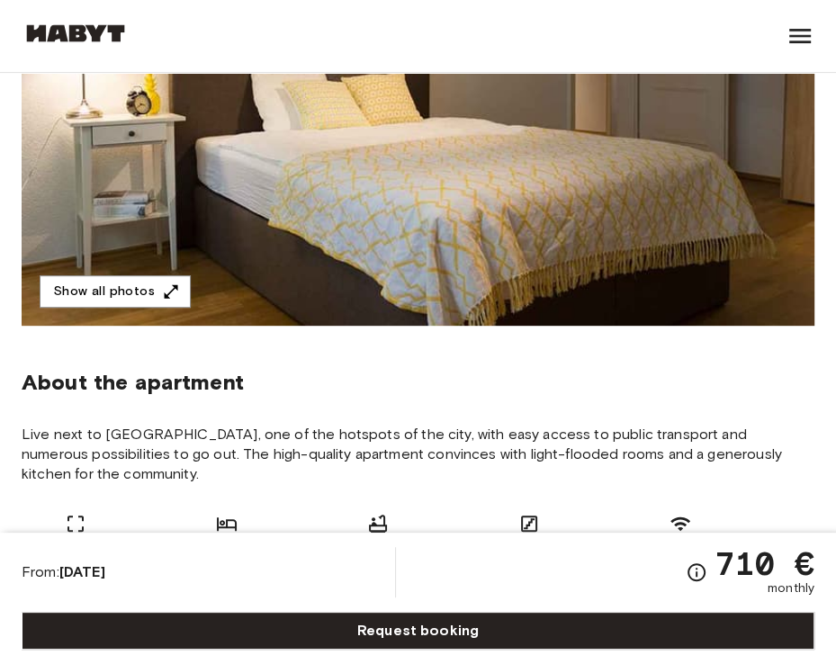
scroll to position [305, 0]
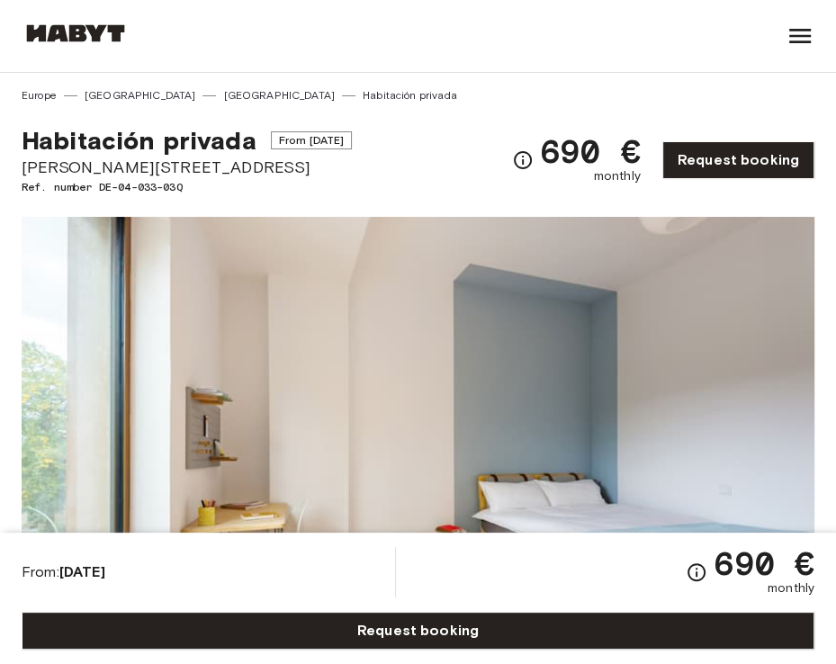
click at [123, 158] on span "[PERSON_NAME][STREET_ADDRESS]" at bounding box center [187, 167] width 330 height 23
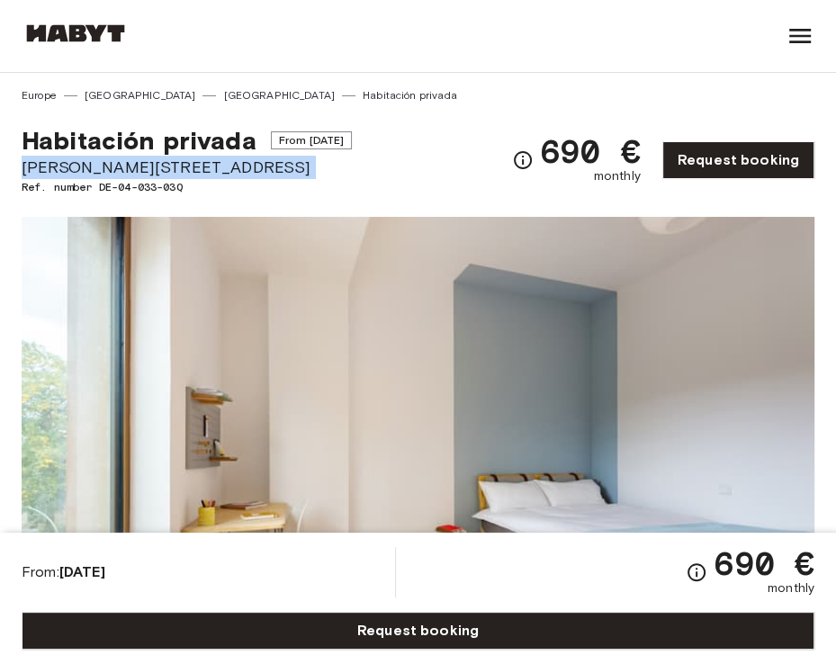
click at [123, 158] on span "[PERSON_NAME][STREET_ADDRESS]" at bounding box center [187, 167] width 330 height 23
copy span "[PERSON_NAME][STREET_ADDRESS]"
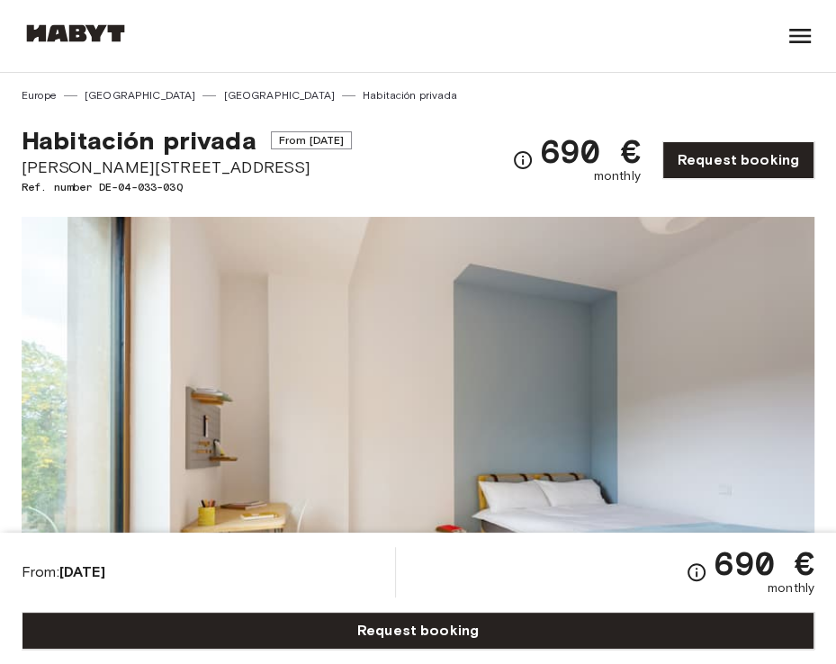
click at [104, 152] on span "Habitación privada" at bounding box center [139, 140] width 235 height 31
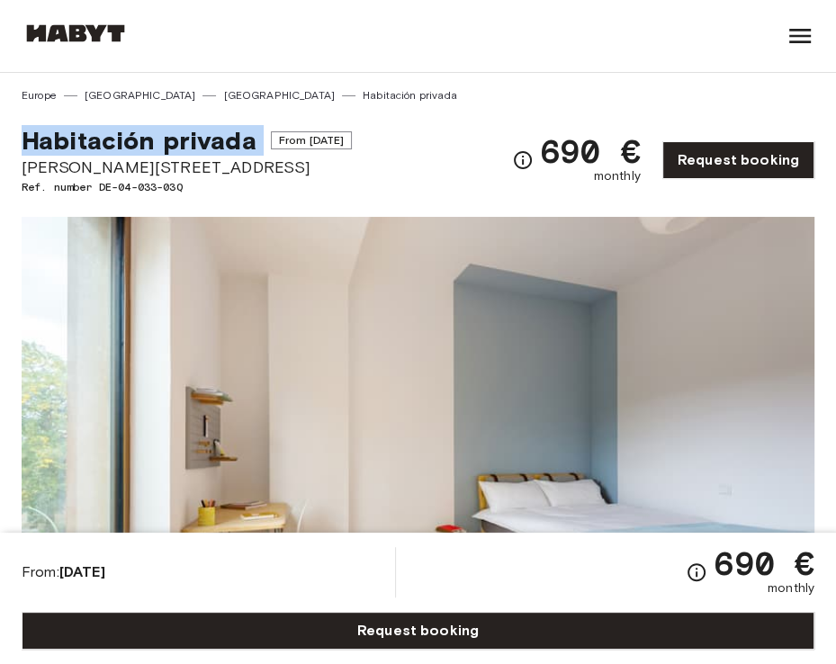
click at [104, 152] on span "Habitación privada" at bounding box center [139, 140] width 235 height 31
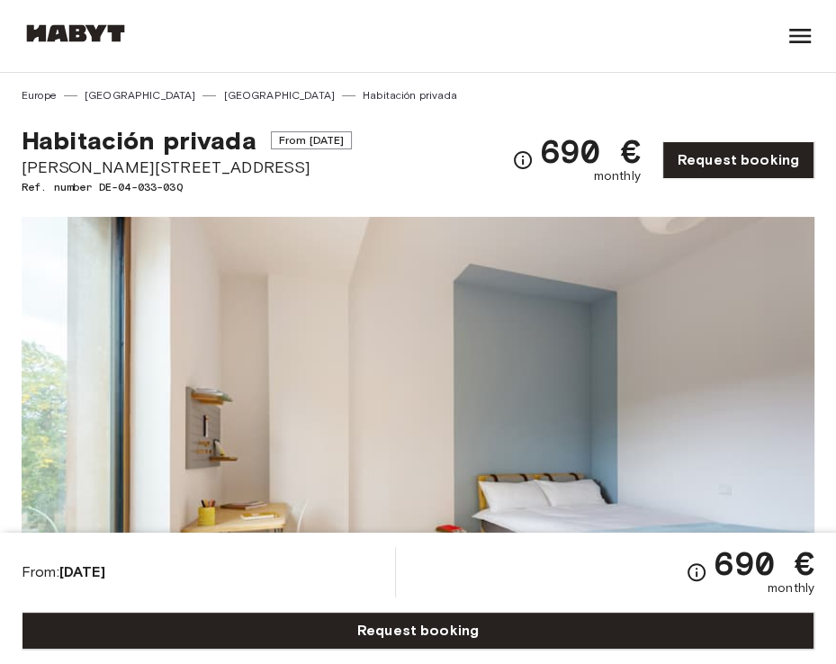
click at [120, 161] on span "[PERSON_NAME][STREET_ADDRESS]" at bounding box center [187, 167] width 330 height 23
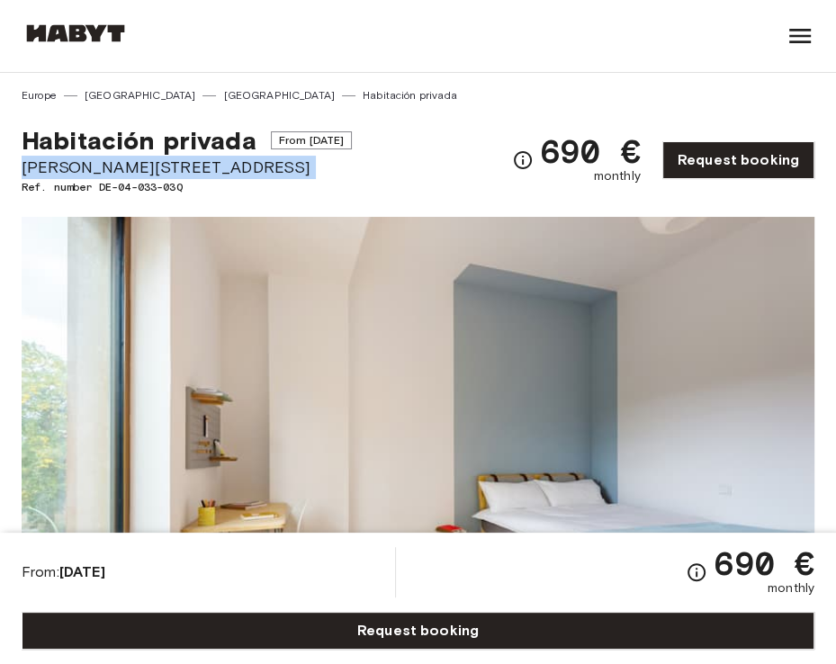
click at [120, 161] on span "[PERSON_NAME][STREET_ADDRESS]" at bounding box center [187, 167] width 330 height 23
copy span "[PERSON_NAME][STREET_ADDRESS]"
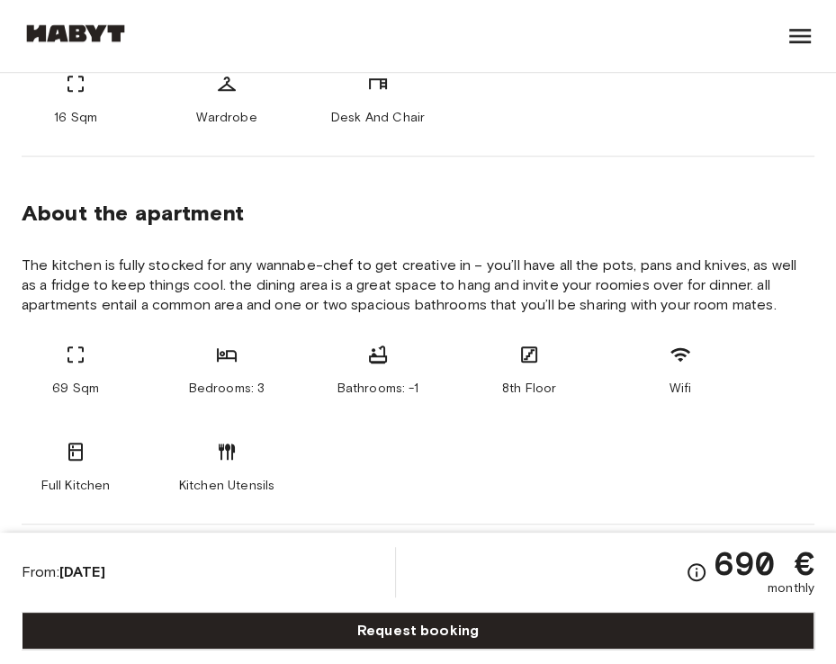
scroll to position [857, 0]
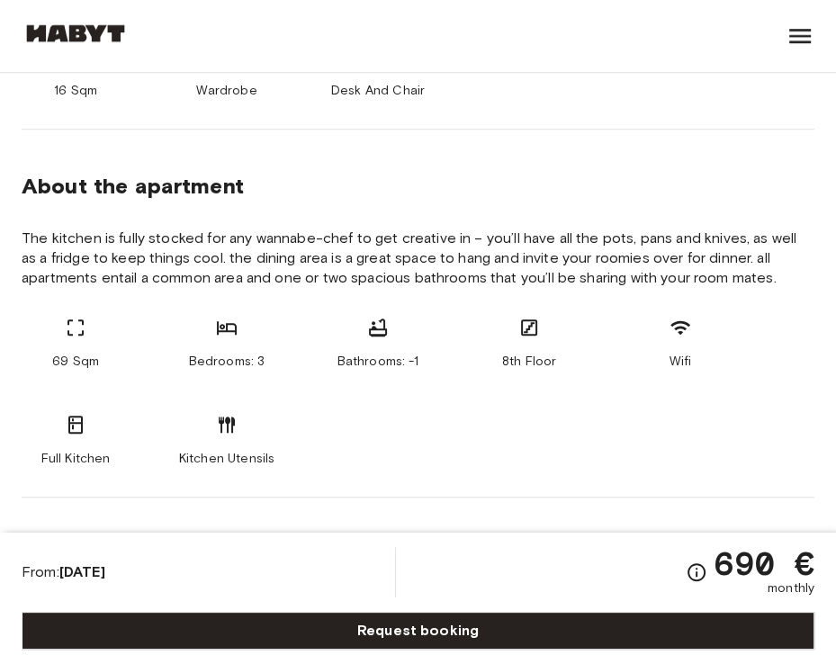
click at [380, 414] on div "69 Sqm Bedrooms: 3 Bathrooms: -1 8th Floor Wifi Full Kitchen Kitchen Utensils" at bounding box center [418, 392] width 793 height 151
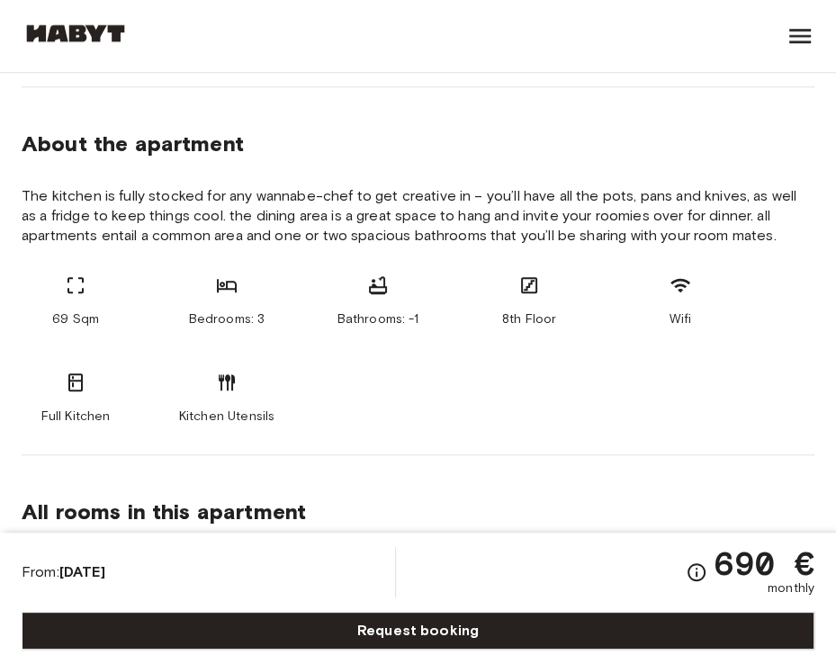
scroll to position [900, 0]
click at [474, 329] on div "69 Sqm Bedrooms: 3 Bathrooms: -1 8th Floor Wifi Full Kitchen Kitchen Utensils" at bounding box center [418, 349] width 793 height 151
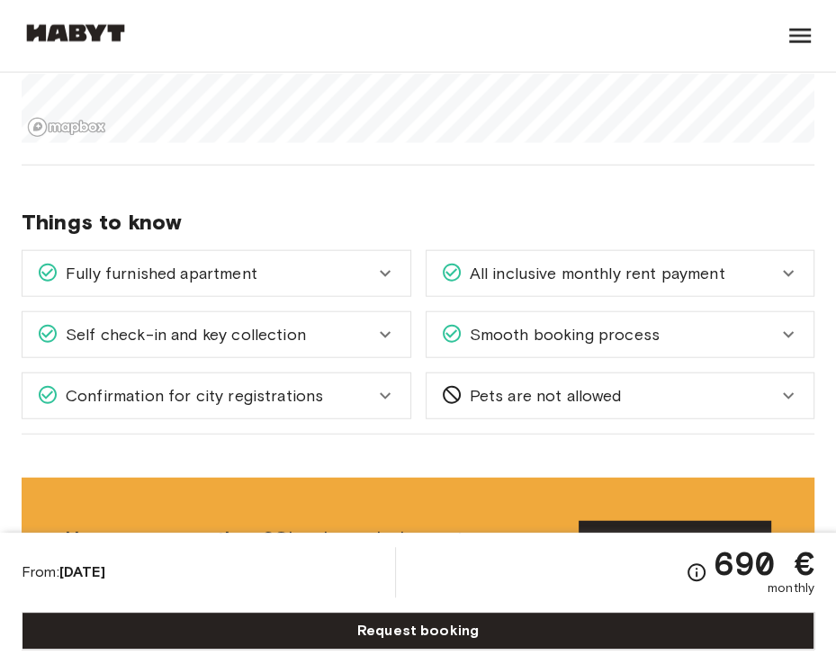
scroll to position [2592, 0]
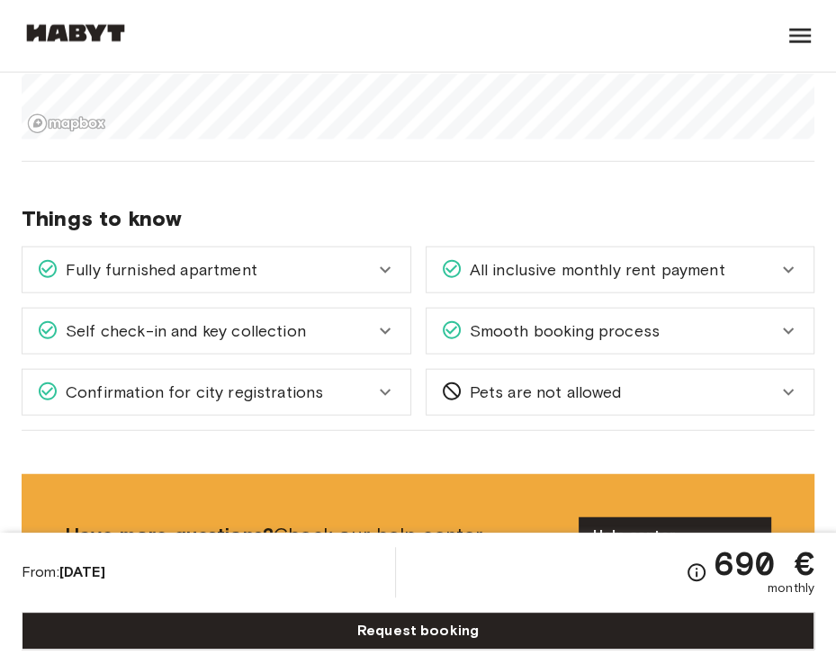
click at [384, 271] on icon at bounding box center [385, 270] width 22 height 22
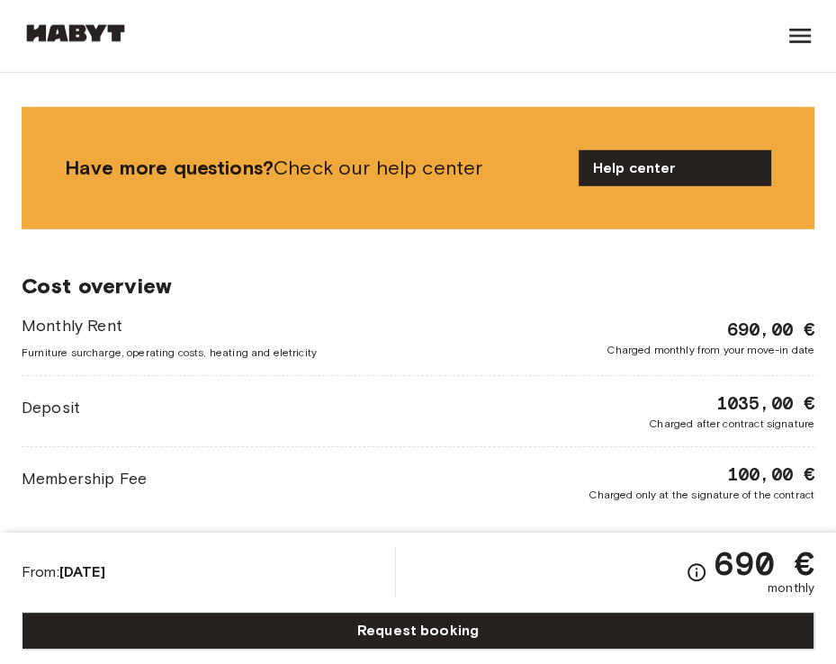
scroll to position [3273, 0]
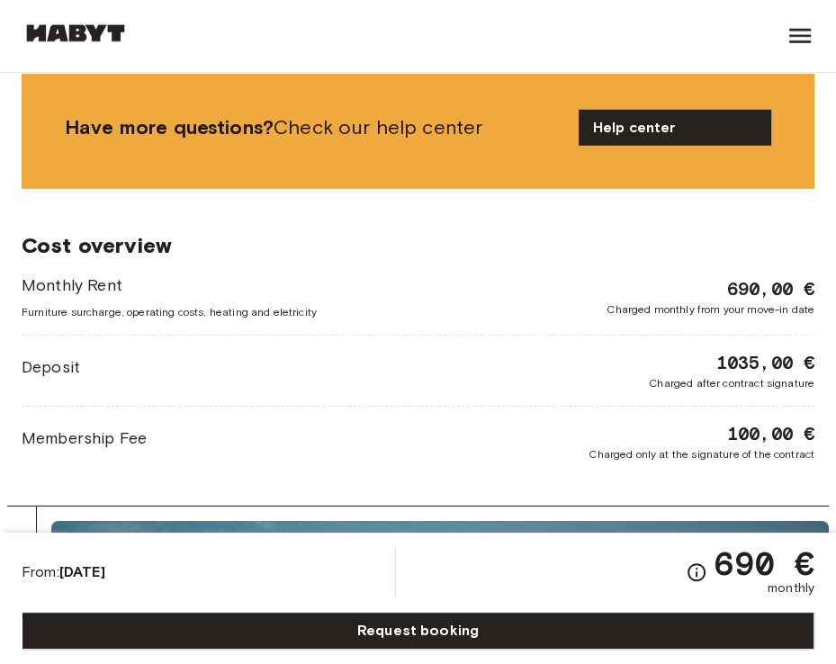
click at [753, 421] on span "100,00 €" at bounding box center [770, 433] width 87 height 25
click at [119, 427] on span "Membership Fee" at bounding box center [84, 438] width 125 height 23
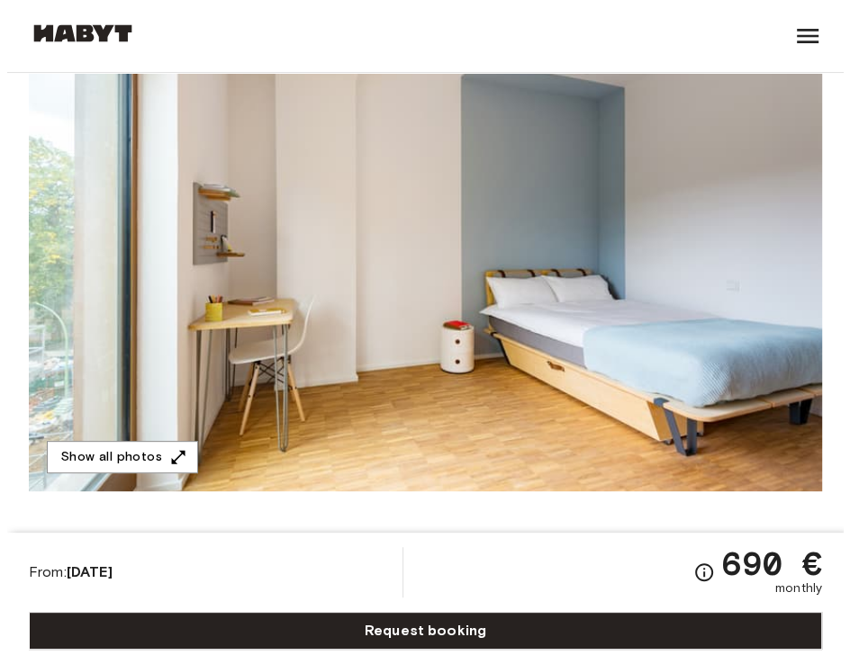
scroll to position [212, 0]
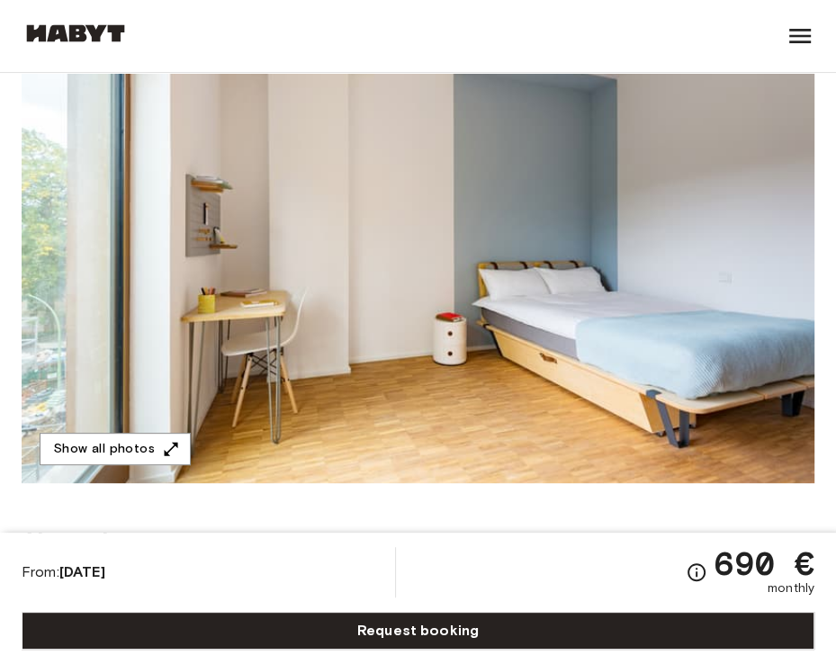
click at [600, 348] on img at bounding box center [418, 244] width 793 height 479
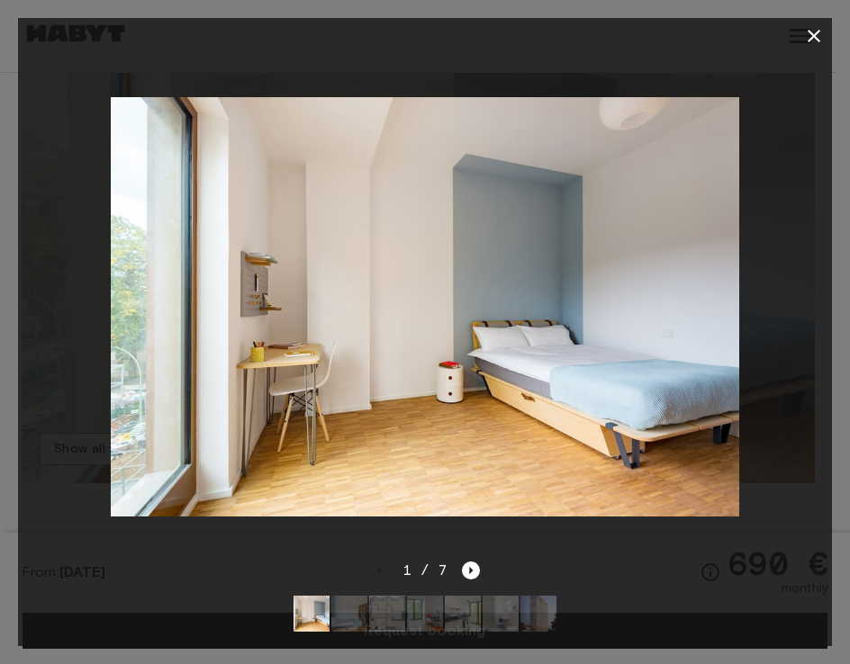
click at [454, 303] on img at bounding box center [425, 306] width 628 height 419
click at [302, 534] on div at bounding box center [425, 307] width 814 height 506
